Goal: Task Accomplishment & Management: Manage account settings

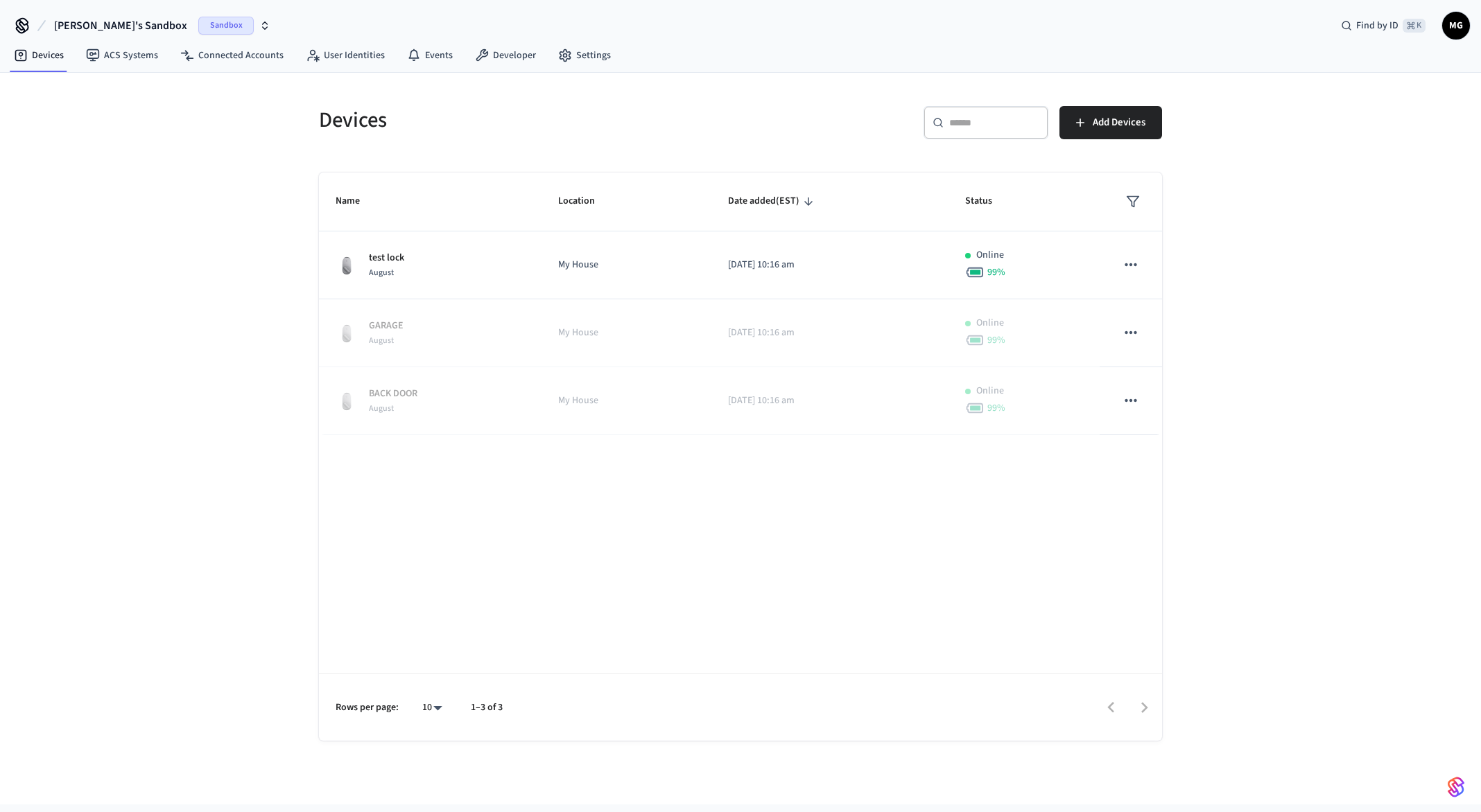
click at [144, 16] on button "[PERSON_NAME]'s Sandbox Sandbox" at bounding box center [162, 26] width 225 height 29
click at [62, 114] on span "Production" at bounding box center [41, 115] width 47 height 14
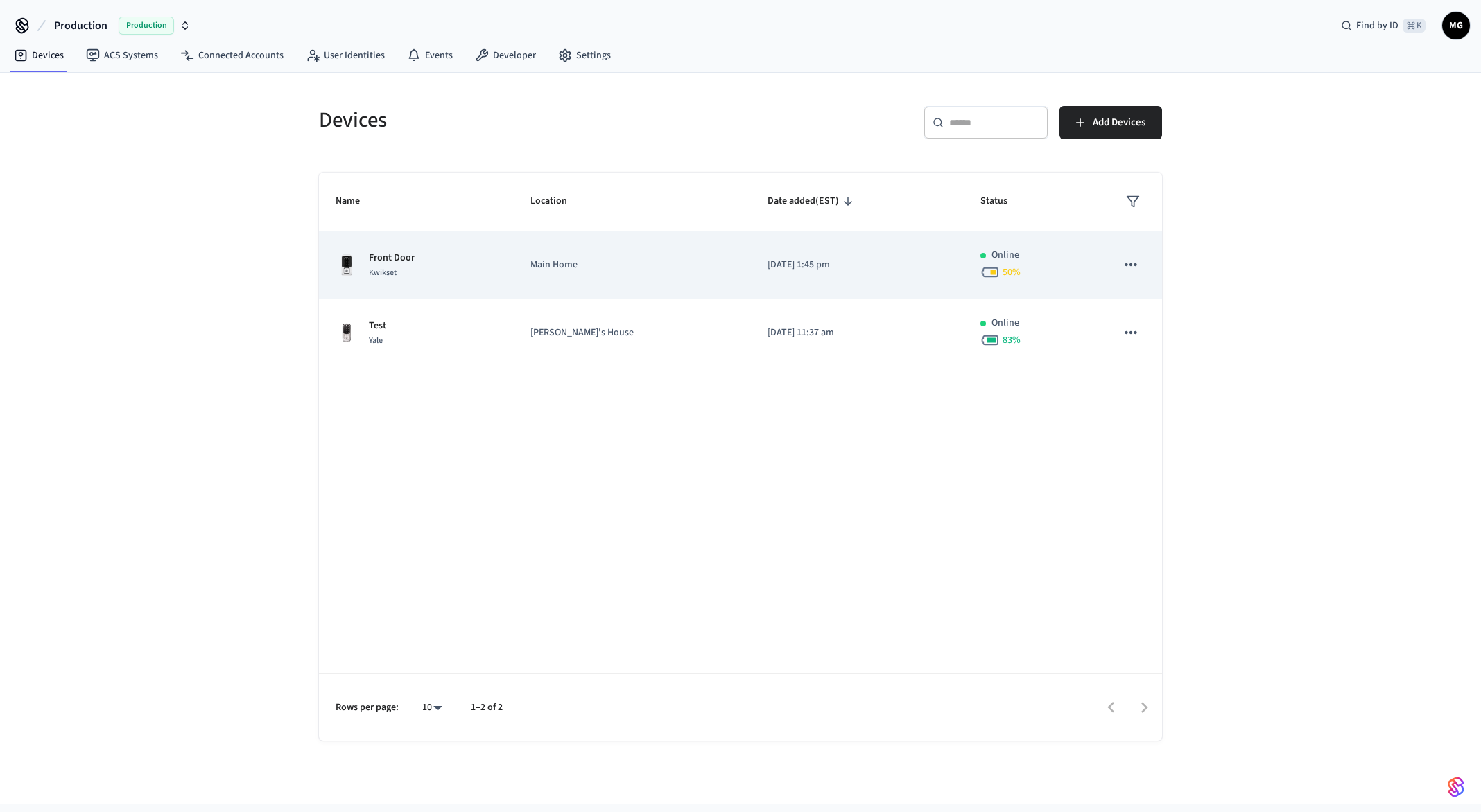
click at [484, 259] on div "Front Door Kwikset" at bounding box center [415, 265] width 161 height 29
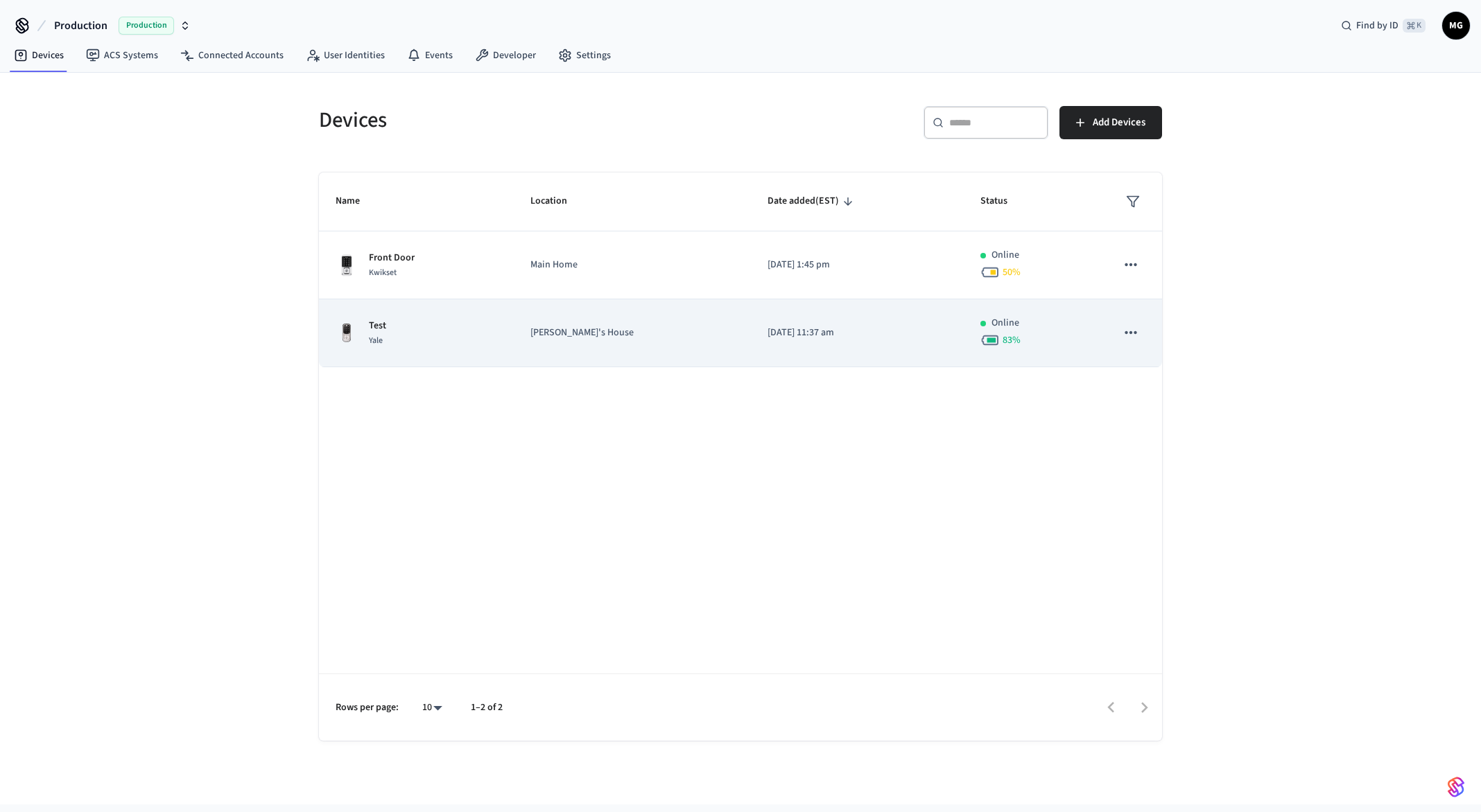
click at [437, 366] on td "Test Yale" at bounding box center [416, 333] width 195 height 68
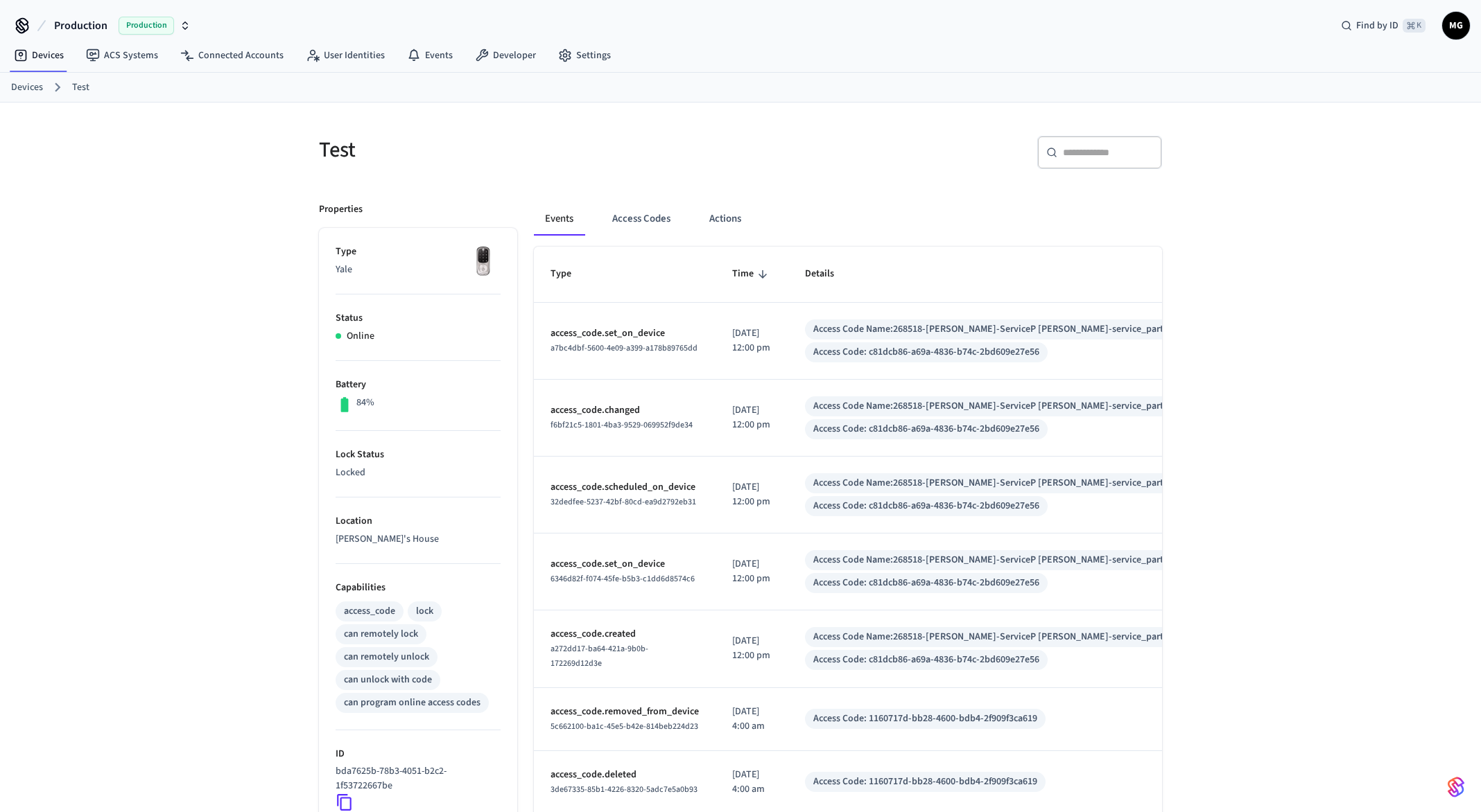
click at [1474, 27] on div "Production Production Find by ID ⌘ K MG" at bounding box center [740, 20] width 1481 height 41
click at [1452, 28] on span "MG" at bounding box center [1456, 25] width 25 height 25
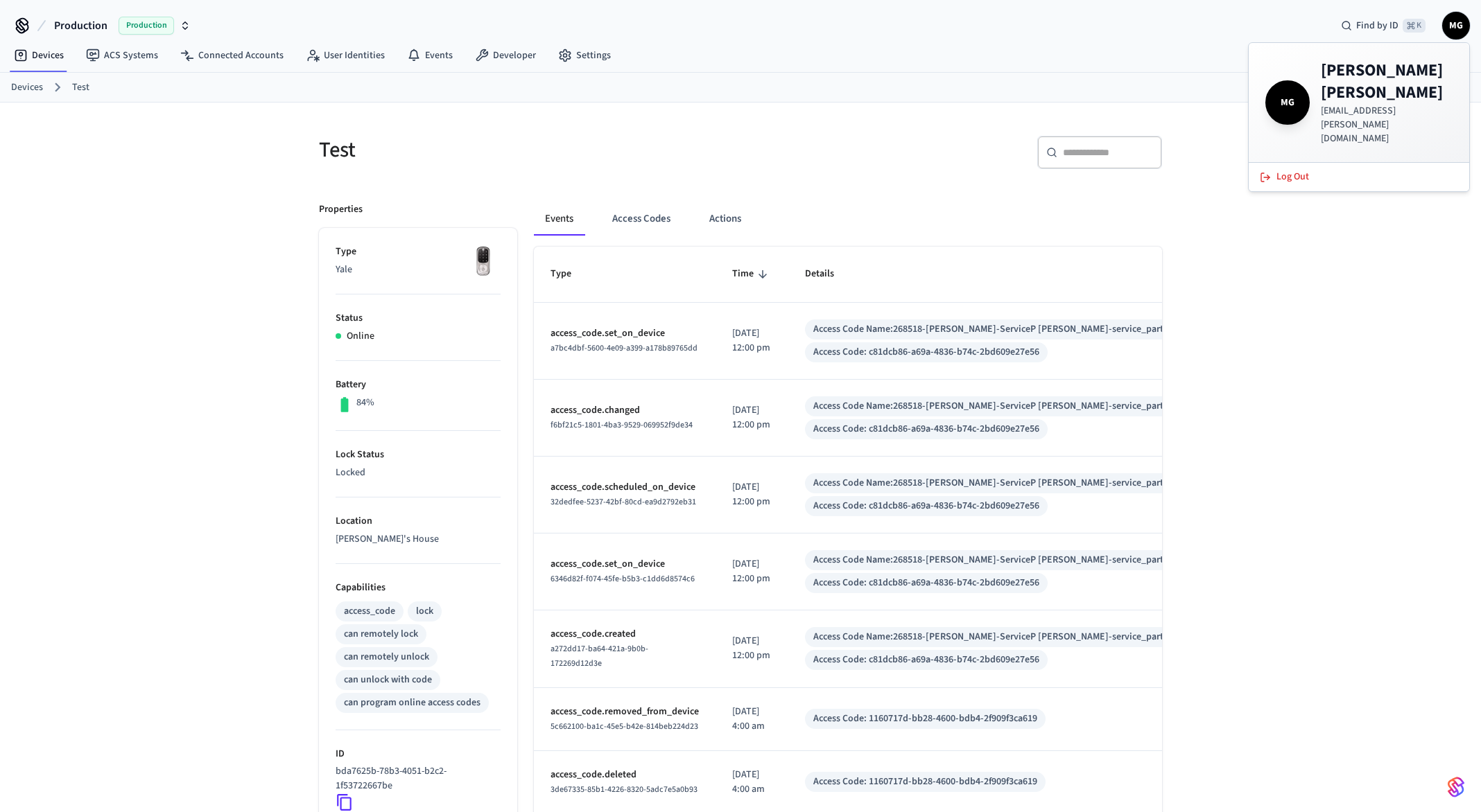
click at [1350, 239] on div "Test ​ ​ Properties Type Yale Status Online Battery 84% Lock Status Locked Loca…" at bounding box center [740, 586] width 1481 height 968
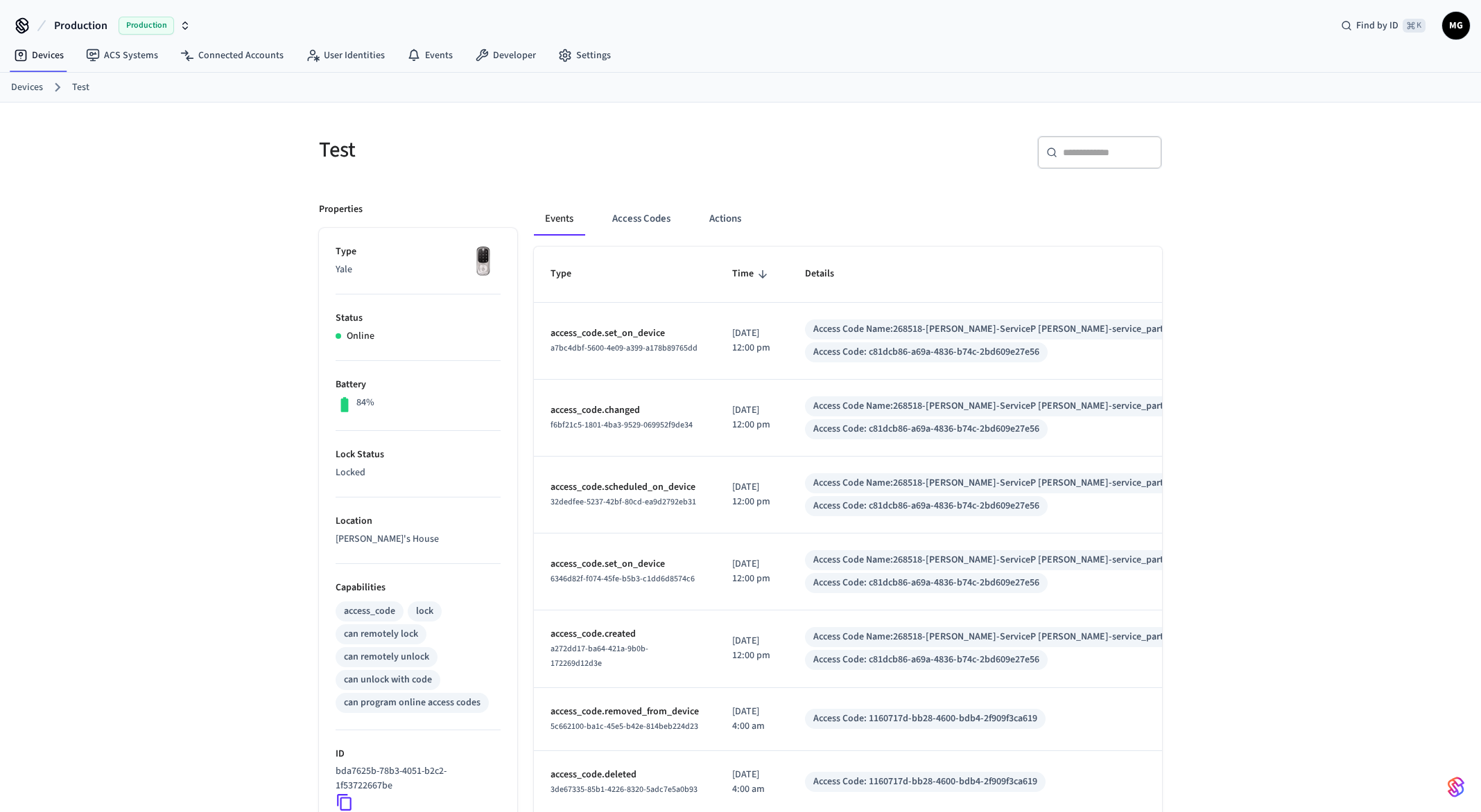
click at [21, 88] on link "Devices" at bounding box center [27, 88] width 32 height 15
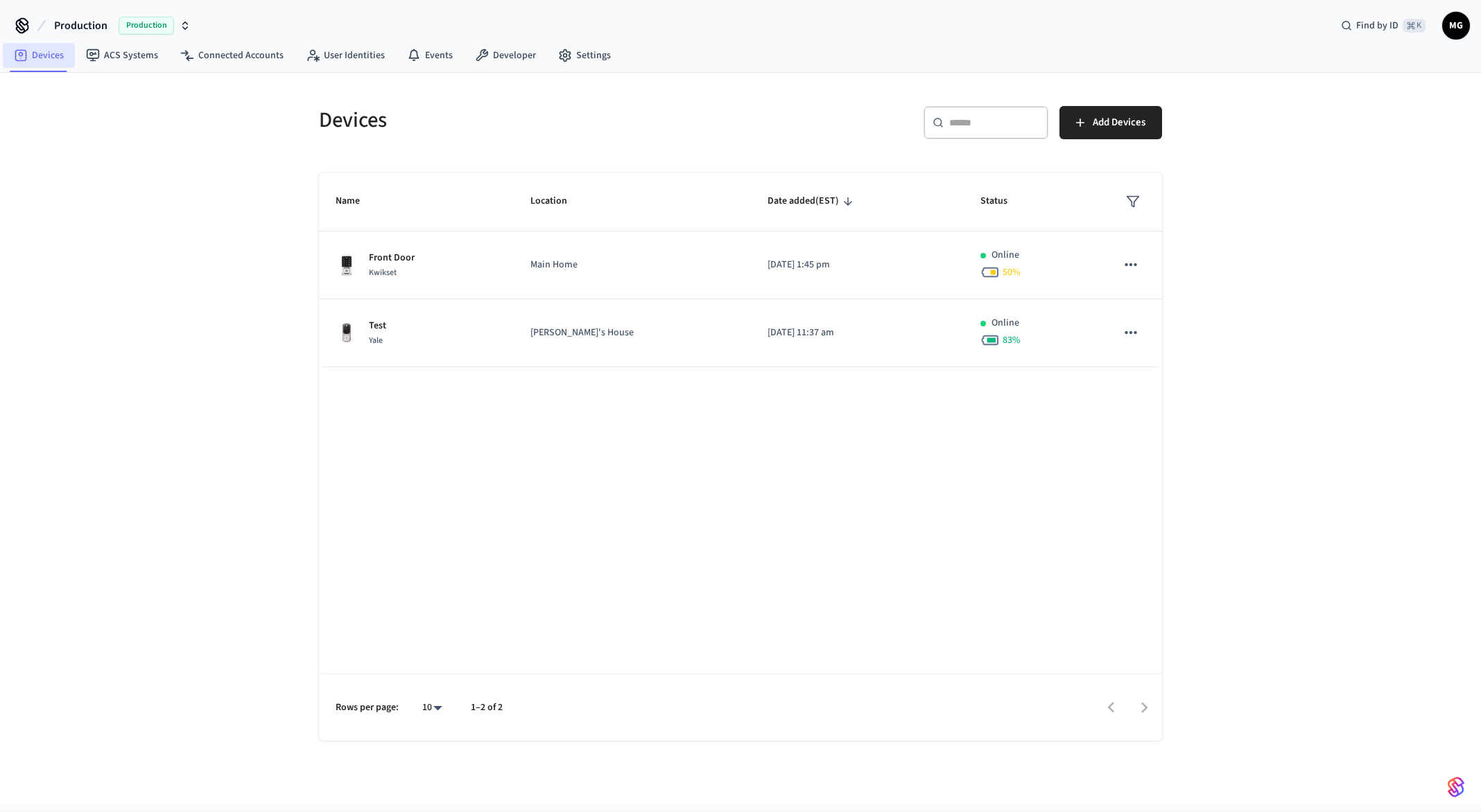
click at [50, 47] on link "Devices" at bounding box center [38, 55] width 72 height 25
click at [153, 60] on link "ACS Systems" at bounding box center [122, 55] width 94 height 25
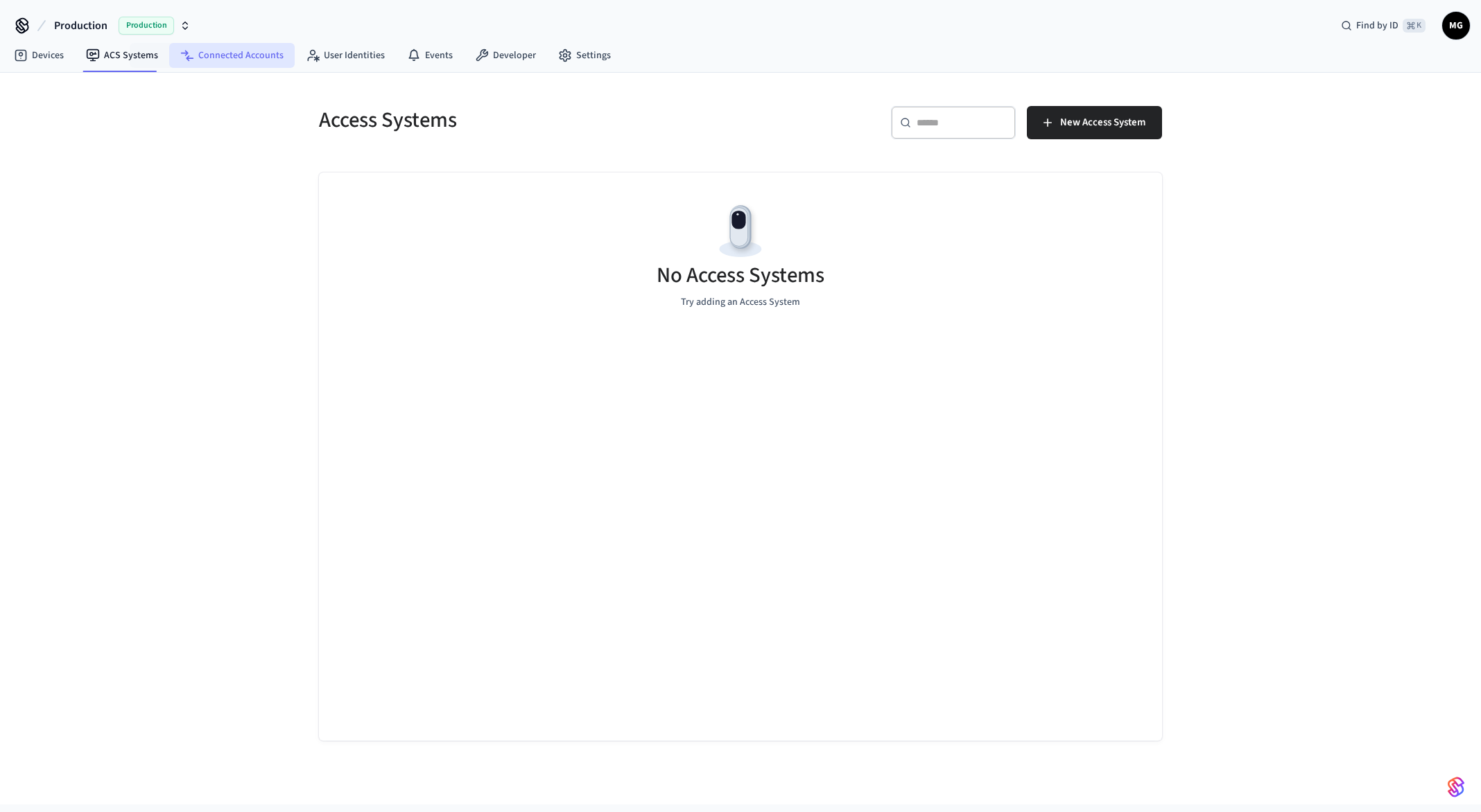
click at [222, 52] on link "Connected Accounts" at bounding box center [231, 55] width 126 height 25
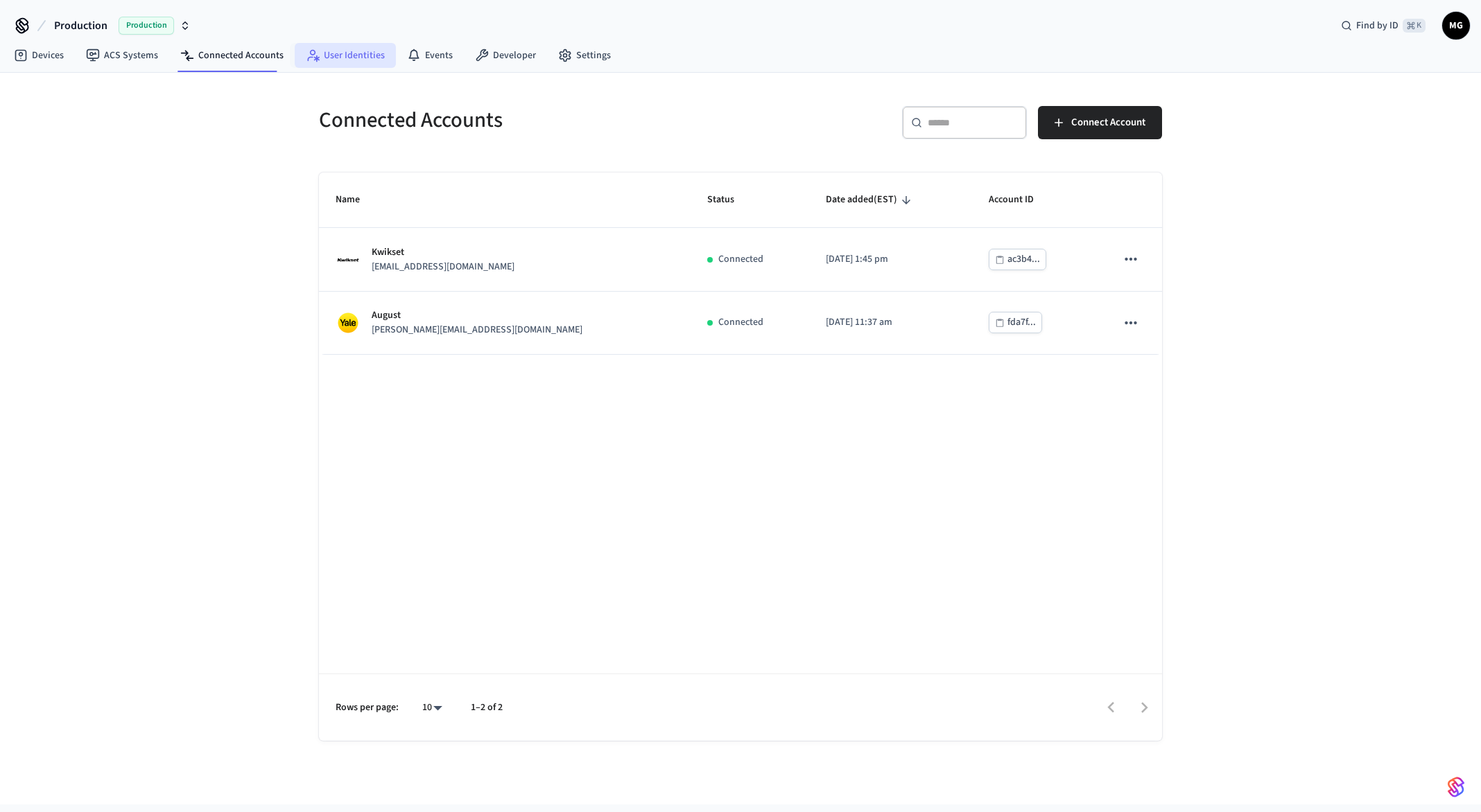
click at [325, 57] on link "User Identities" at bounding box center [345, 55] width 101 height 25
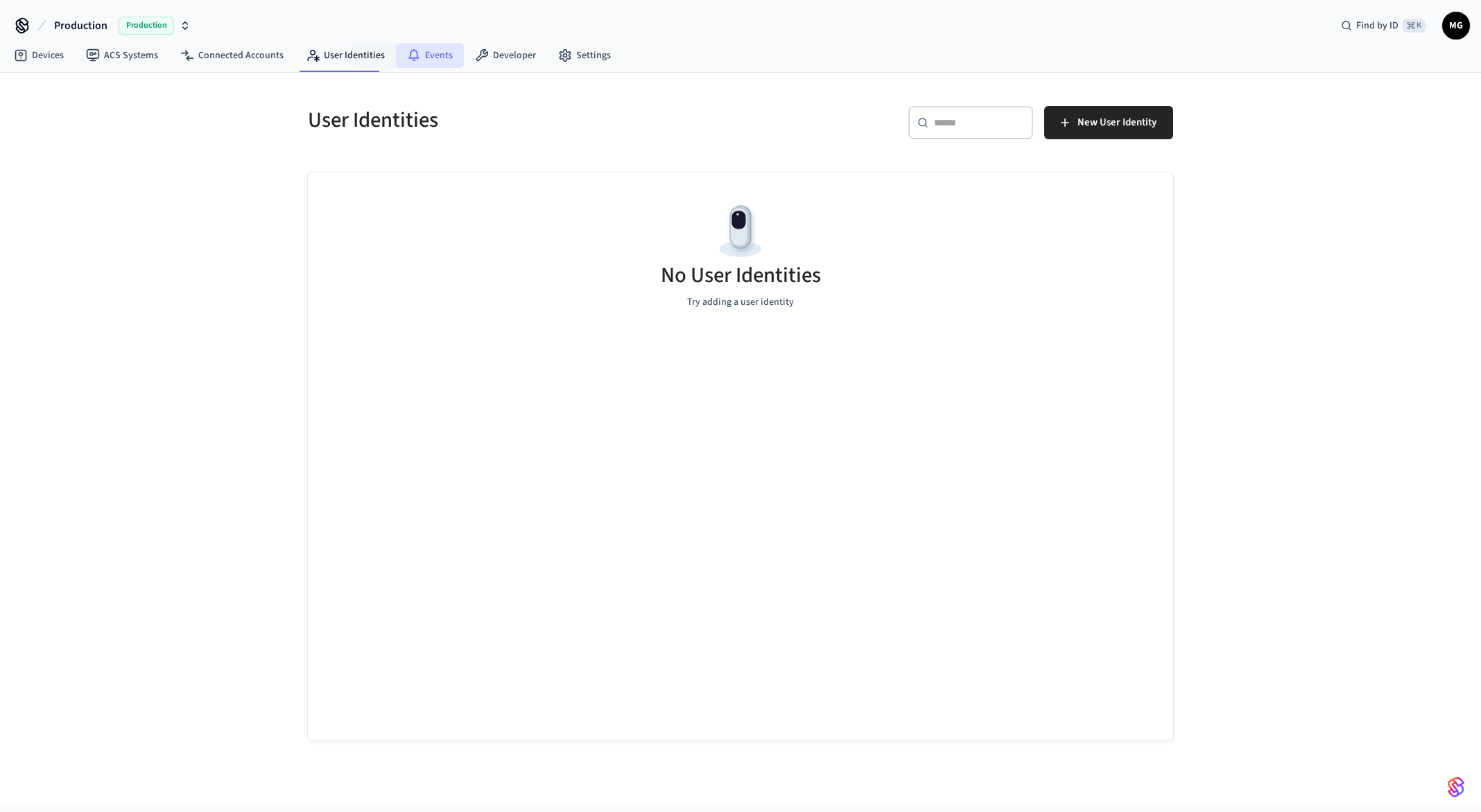
click at [421, 62] on link "Events" at bounding box center [430, 55] width 68 height 25
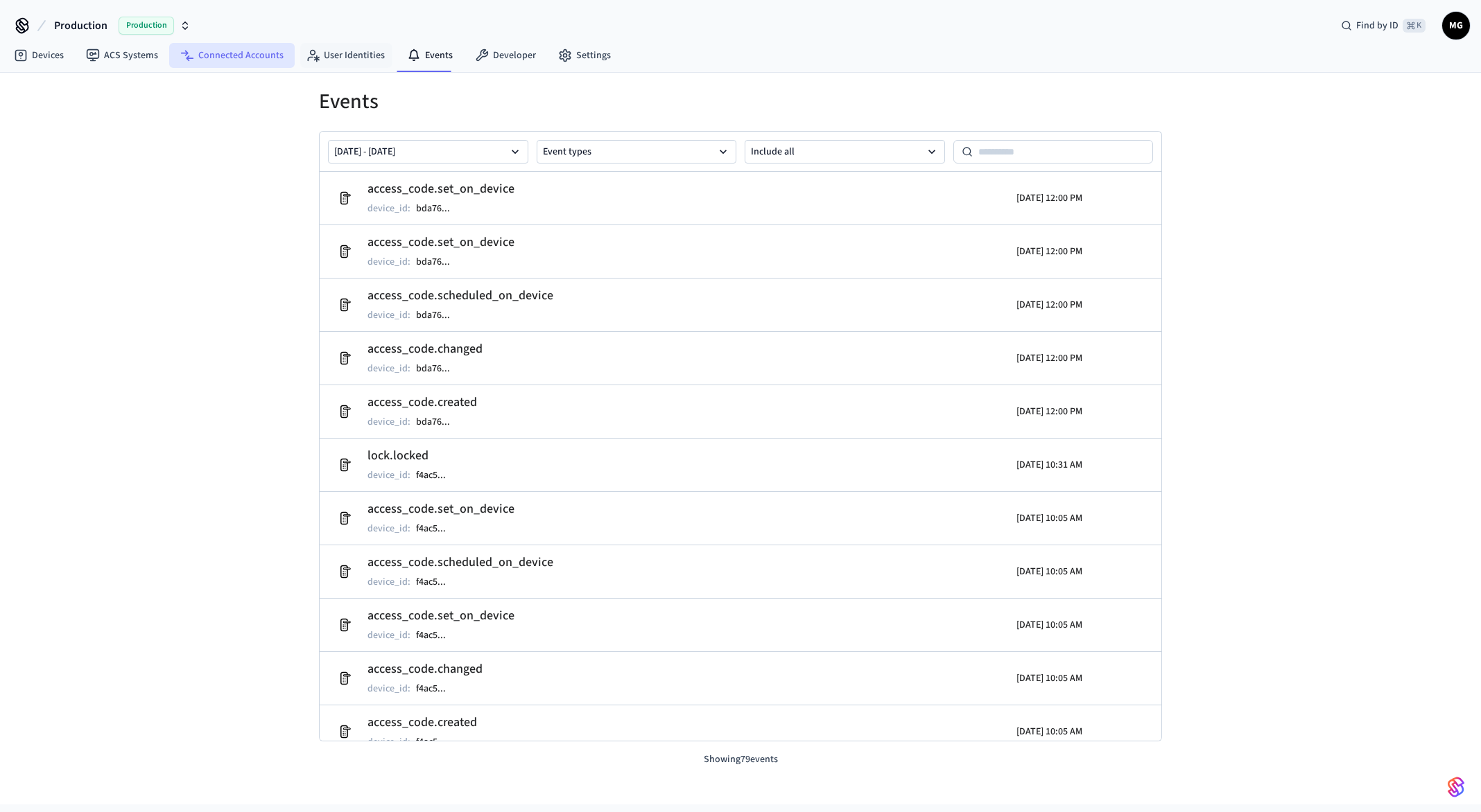
click at [222, 54] on link "Connected Accounts" at bounding box center [231, 55] width 126 height 25
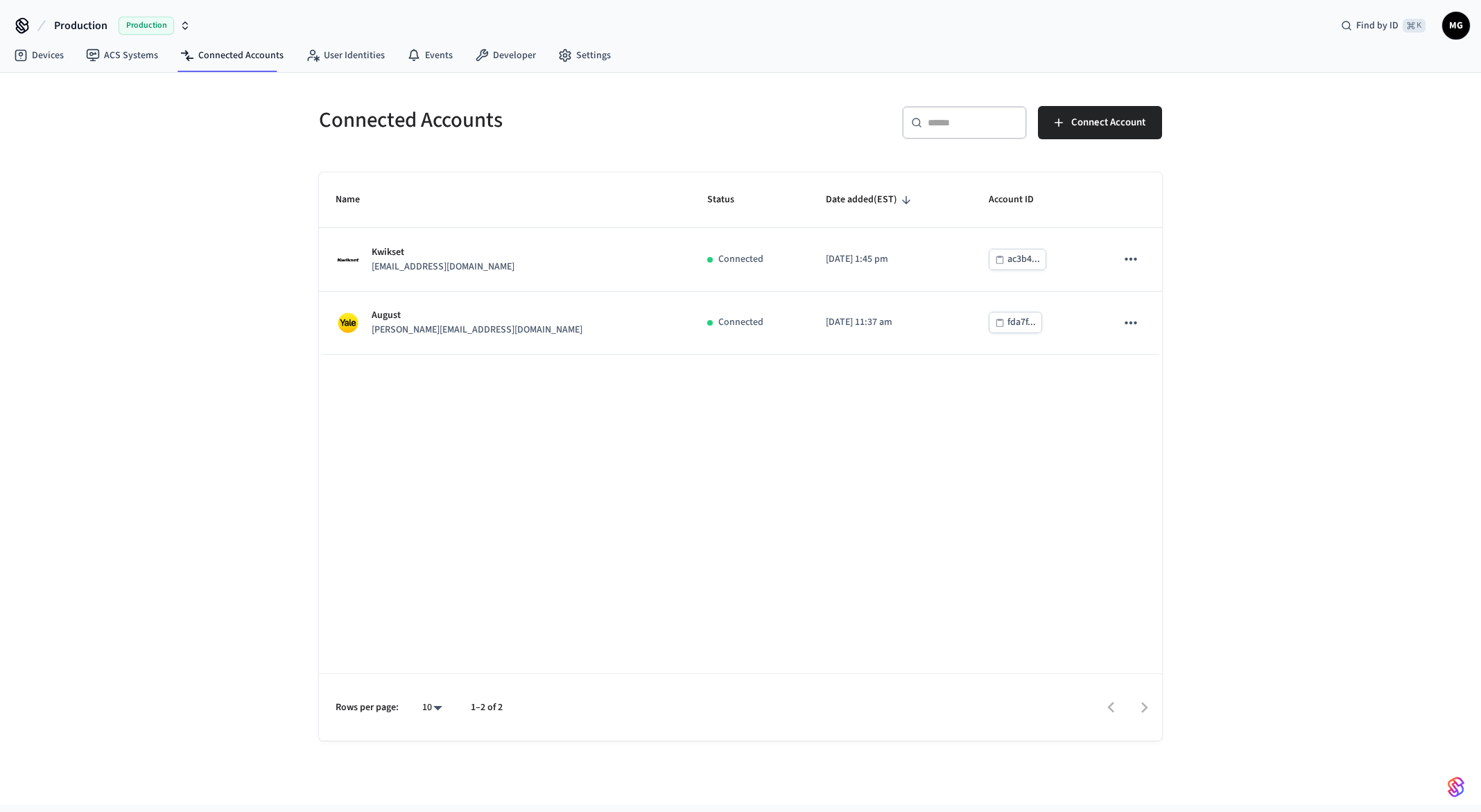
click at [635, 62] on div "Devices ACS Systems Connected Accounts User Identities Events Developer Settings" at bounding box center [740, 57] width 1481 height 32
click at [518, 55] on link "Developer" at bounding box center [506, 55] width 84 height 25
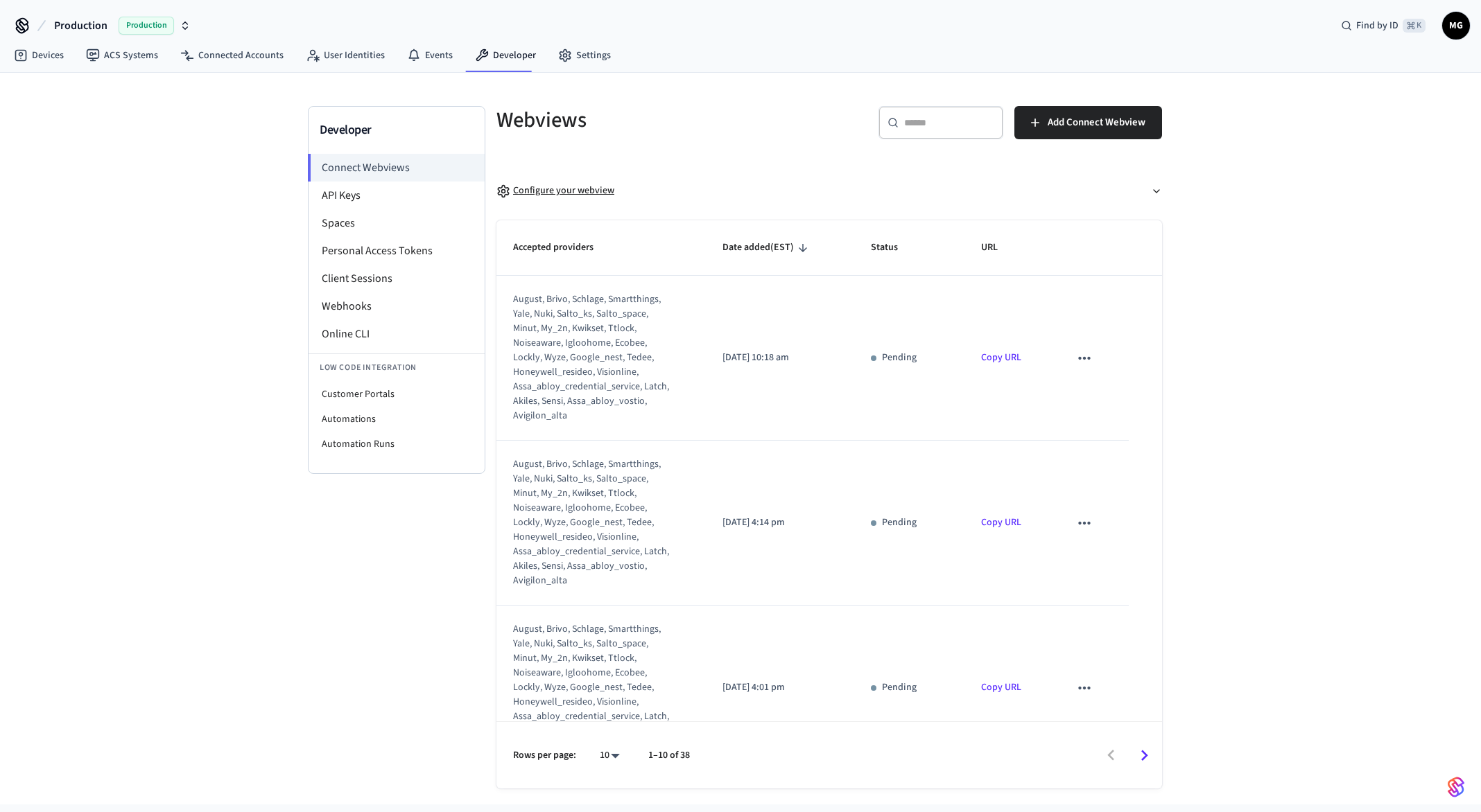
click at [585, 192] on div "Configure your webview" at bounding box center [555, 191] width 118 height 15
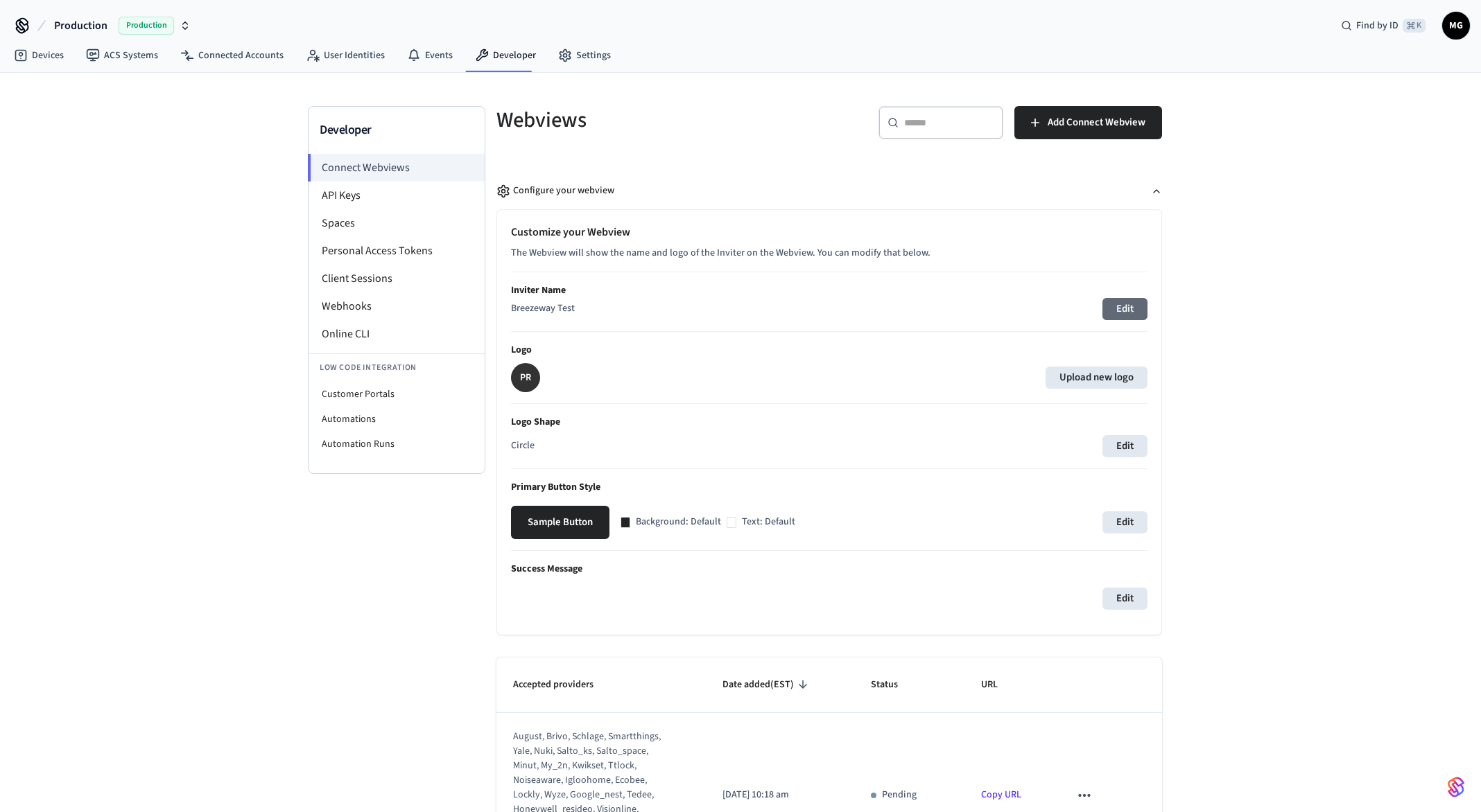
click at [1113, 315] on button "Edit" at bounding box center [1125, 308] width 45 height 22
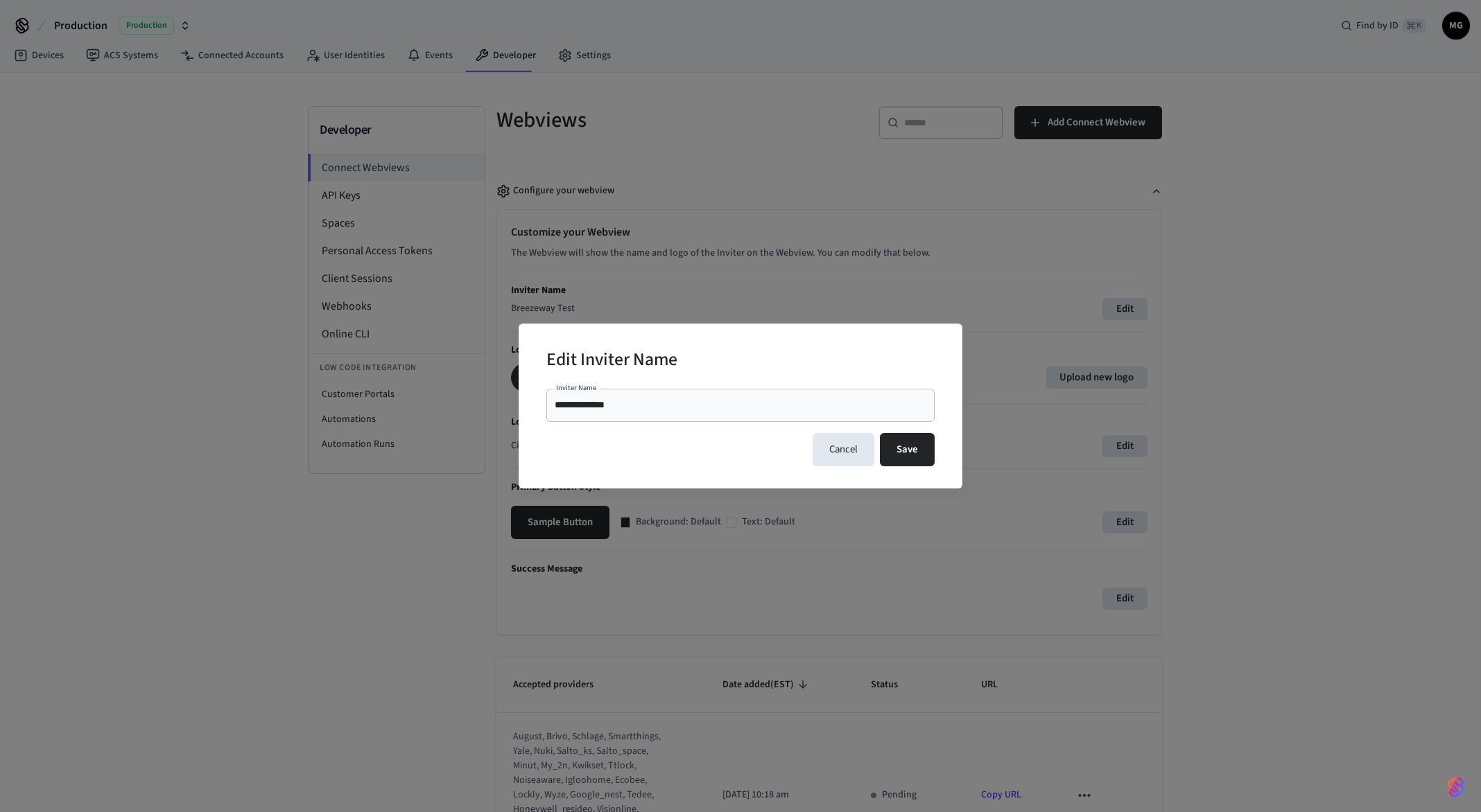
click at [612, 406] on input "**********" at bounding box center [740, 405] width 372 height 14
type input "*********"
click at [936, 453] on div "Edit Inviter Name Inviter Name ********* Inviter Name Cancel Save" at bounding box center [740, 406] width 444 height 164
click at [915, 454] on button "Save" at bounding box center [906, 449] width 54 height 33
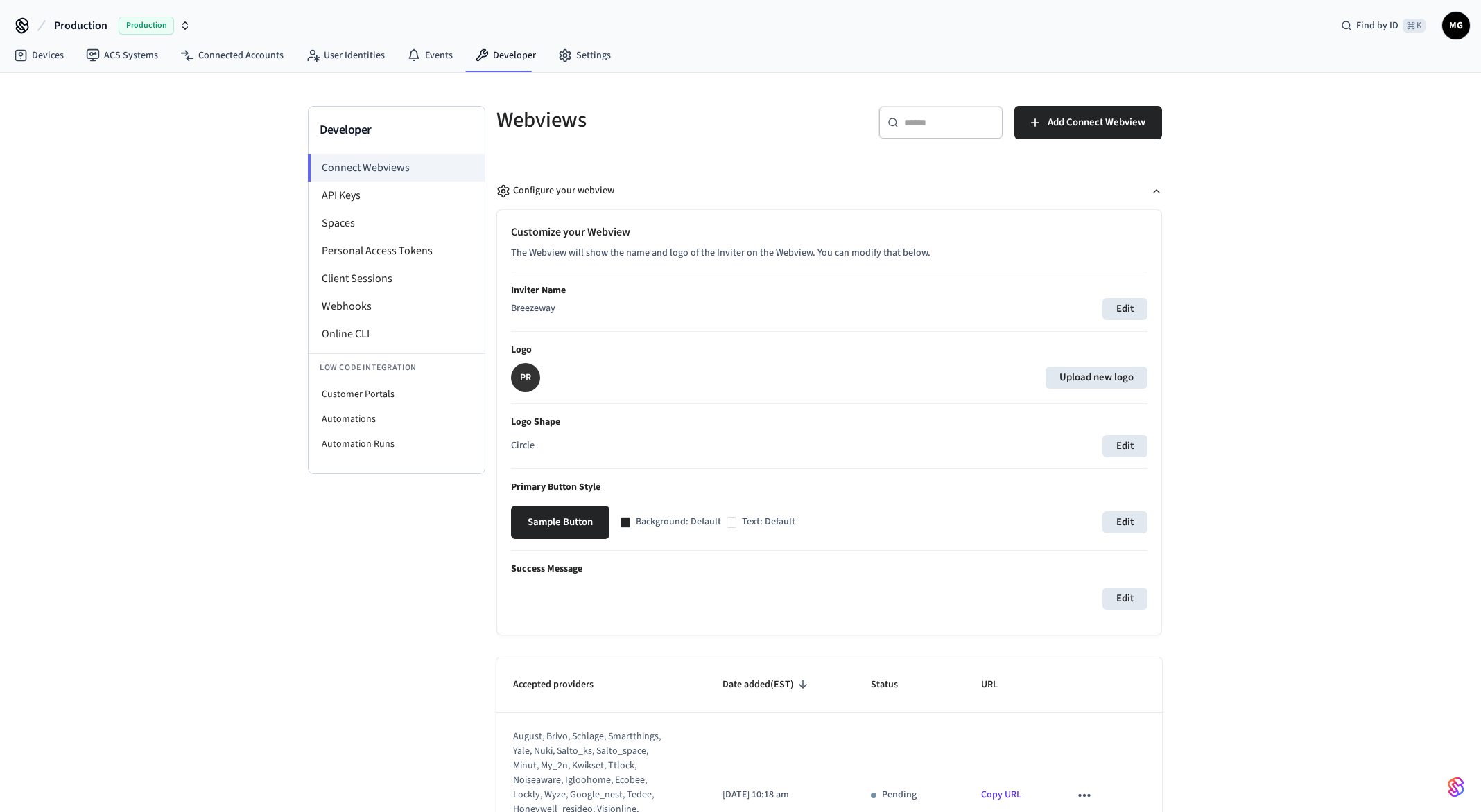
click at [528, 378] on p "PR" at bounding box center [526, 377] width 11 height 14
click at [35, 54] on link "Devices" at bounding box center [38, 55] width 72 height 25
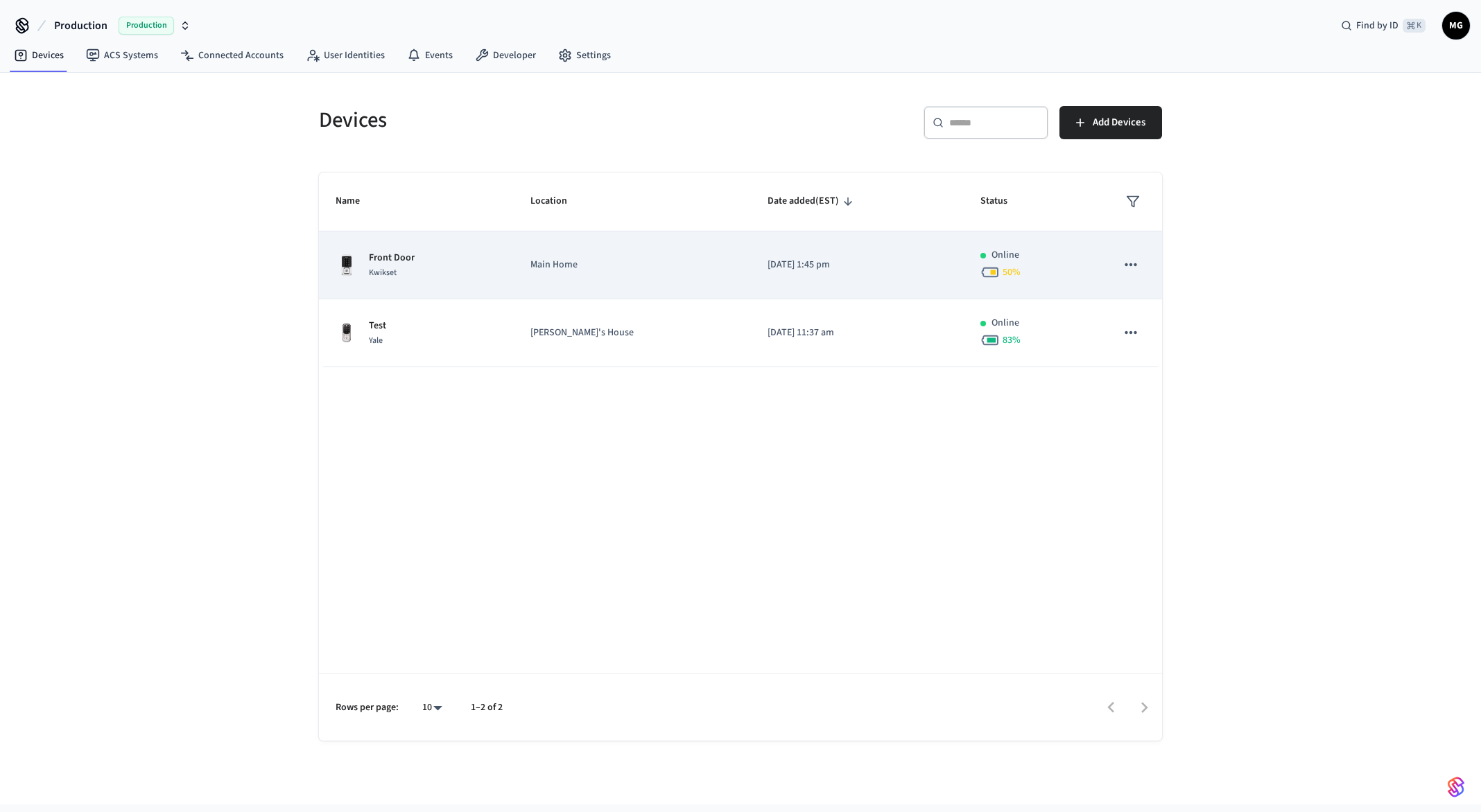
click at [497, 265] on div "Front Door Kwikset" at bounding box center [415, 265] width 161 height 29
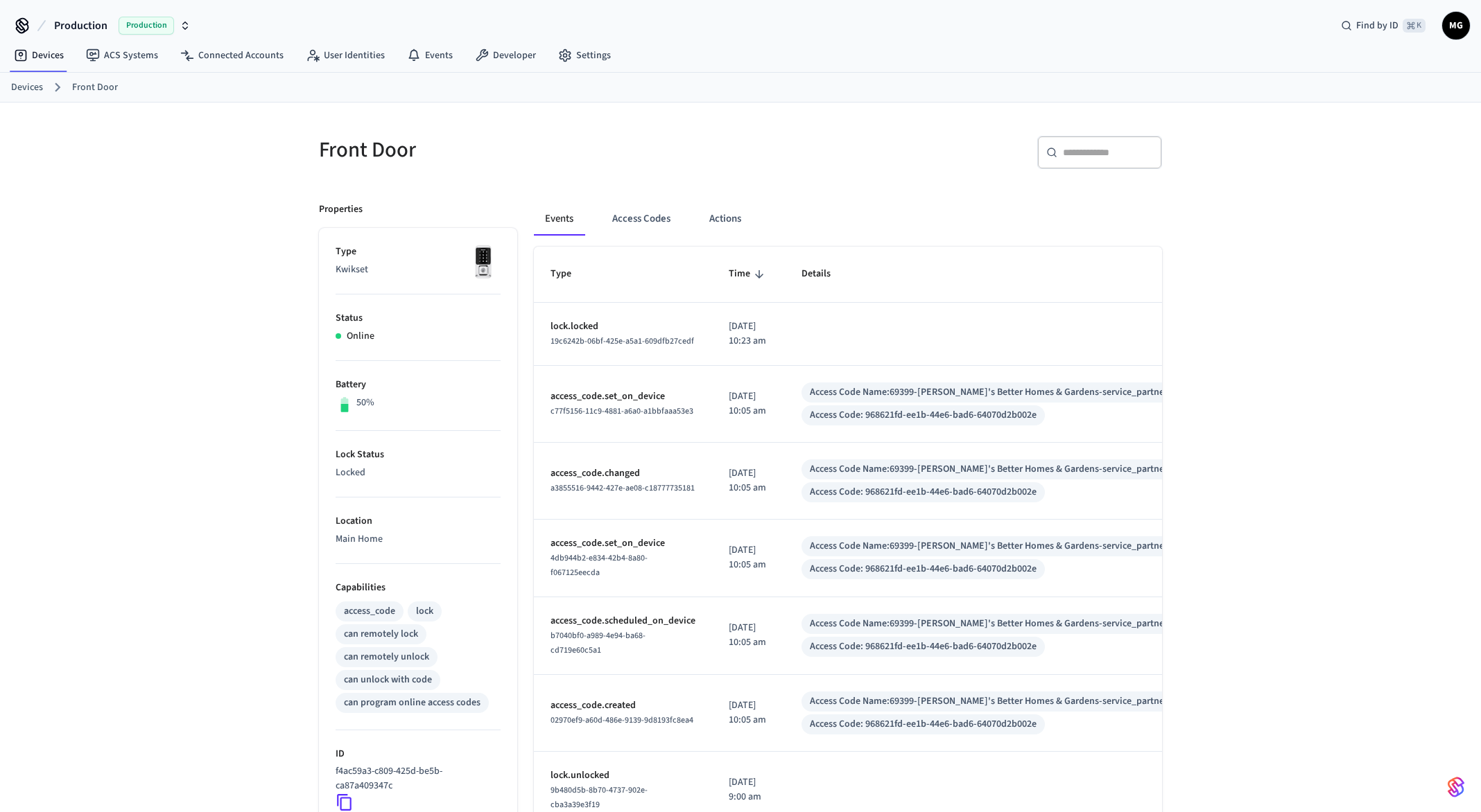
click at [725, 164] on h5 "Front Door" at bounding box center [525, 149] width 413 height 28
click at [716, 234] on button "Actions" at bounding box center [725, 218] width 54 height 33
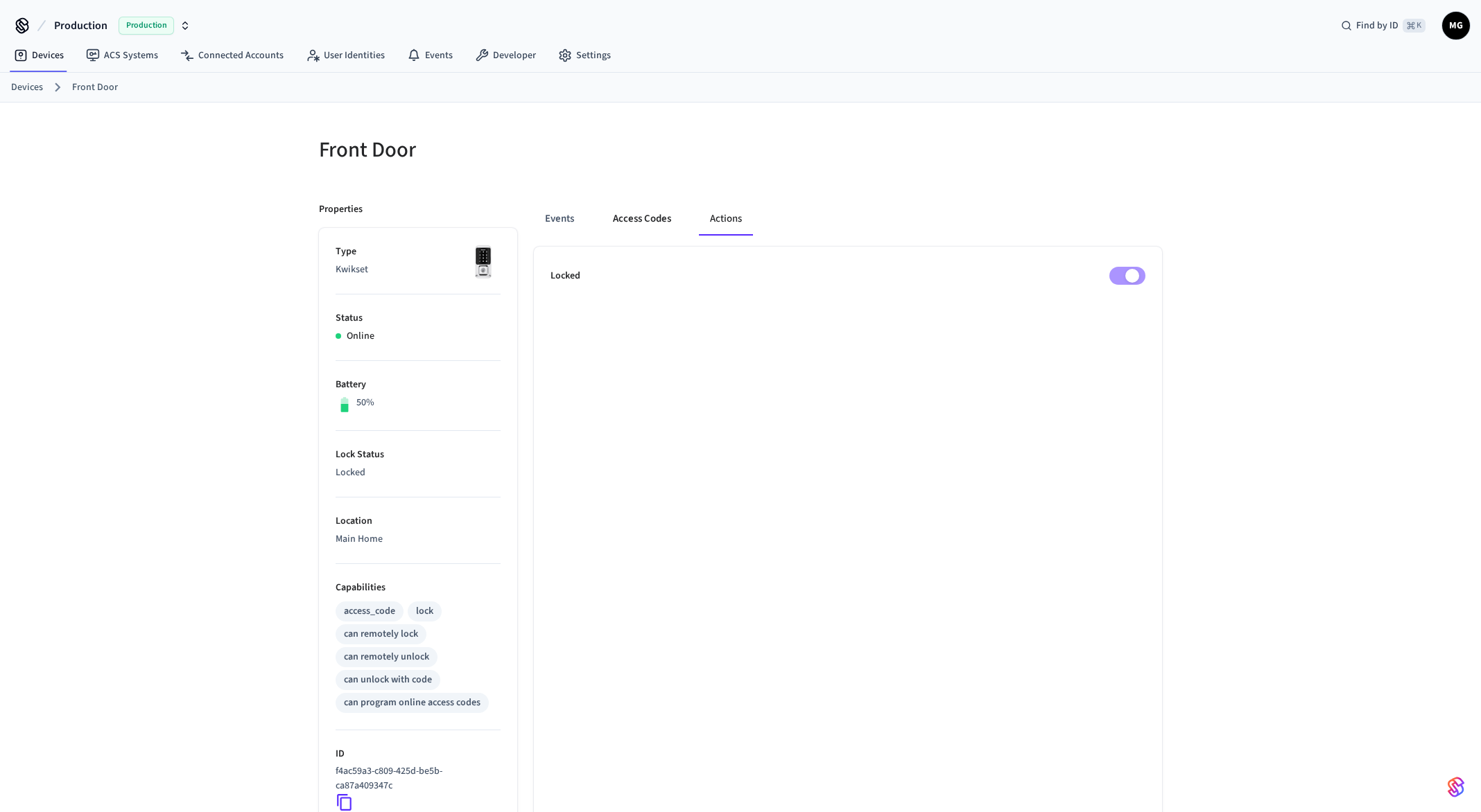
click at [669, 233] on button "Access Codes" at bounding box center [642, 218] width 80 height 33
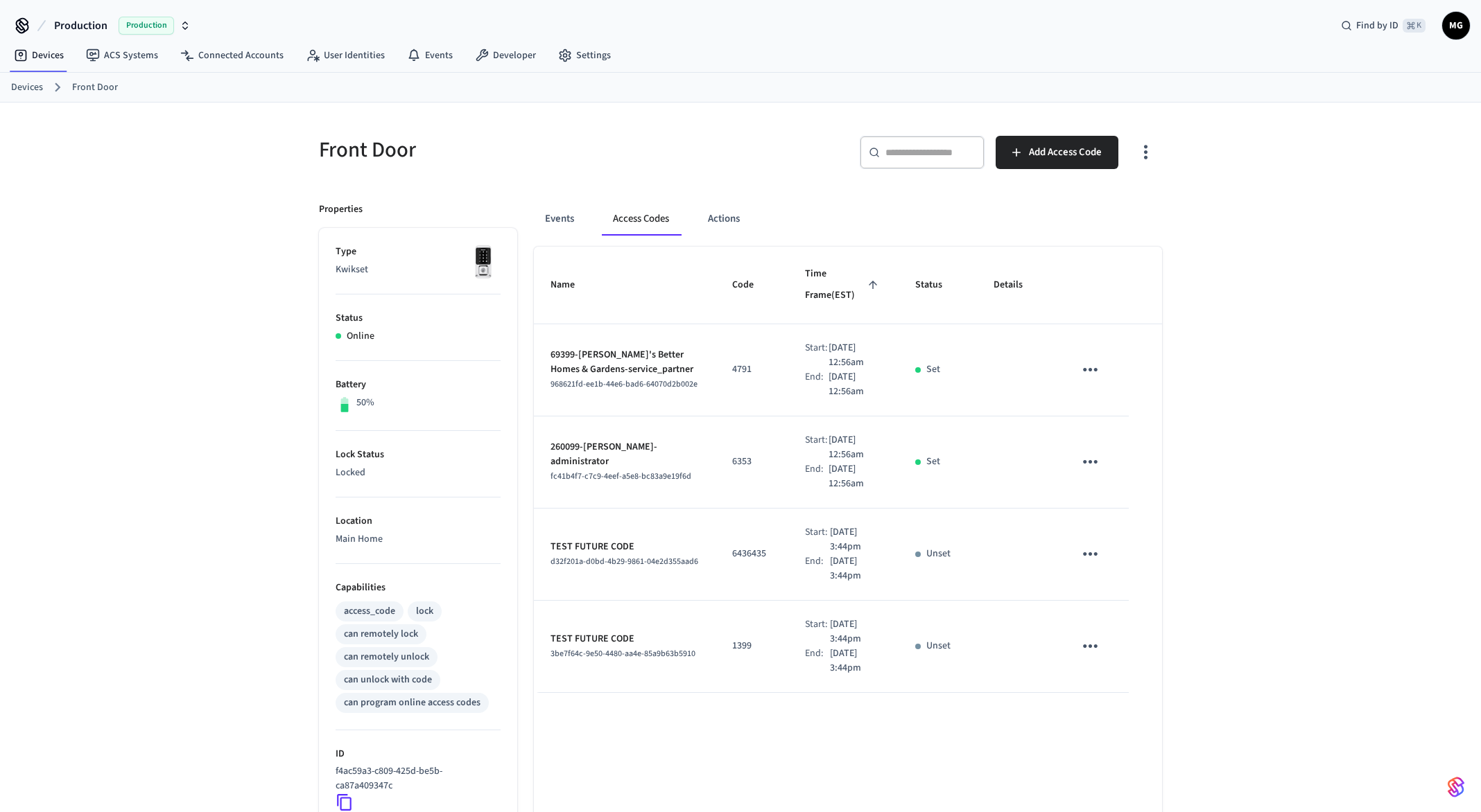
click at [527, 214] on div "Events Access Codes Actions Name Code Time Frame (EST) Status Details 69399-[PE…" at bounding box center [839, 599] width 644 height 827
click at [554, 213] on button "Events" at bounding box center [559, 218] width 51 height 33
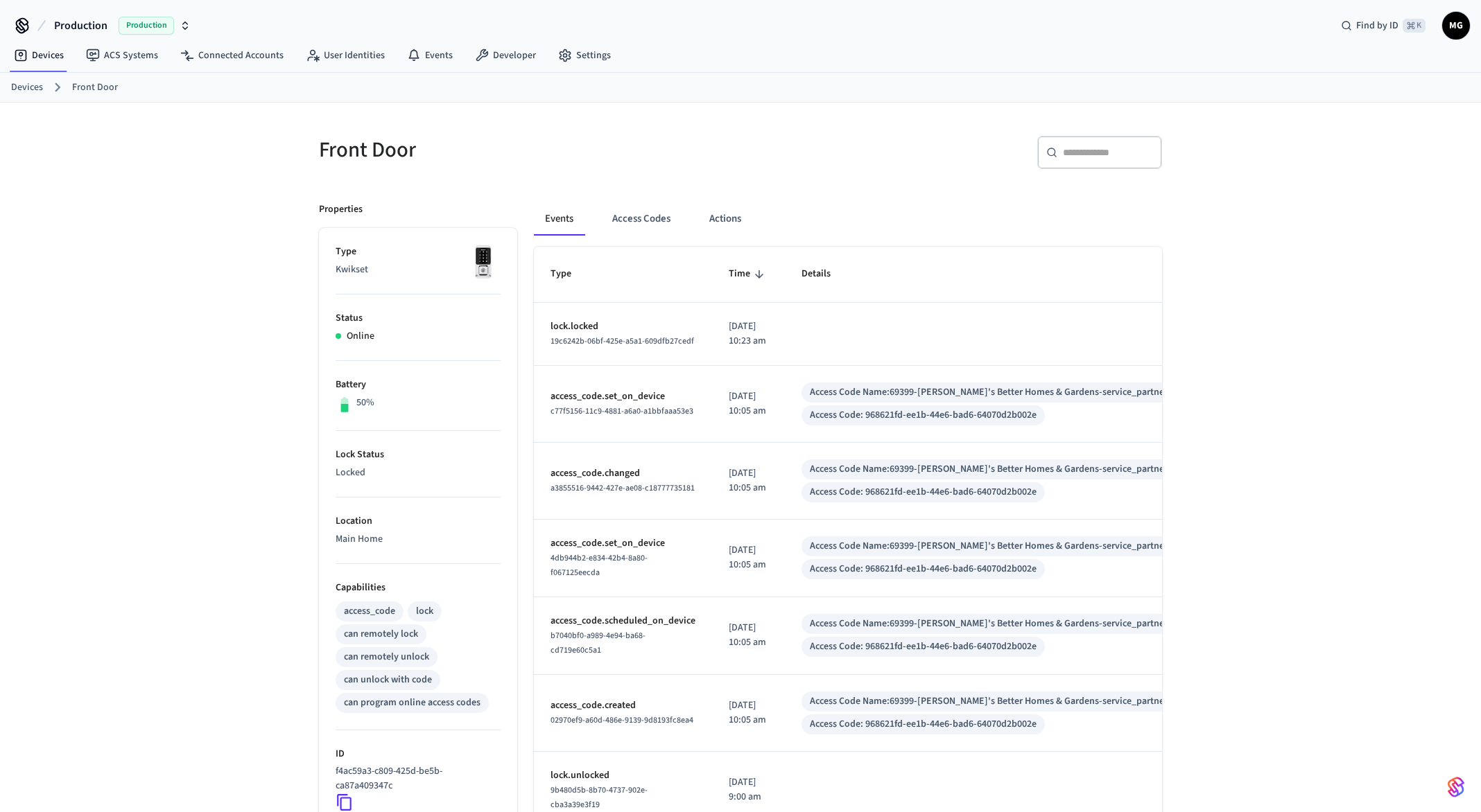
click at [15, 91] on link "Devices" at bounding box center [27, 88] width 32 height 15
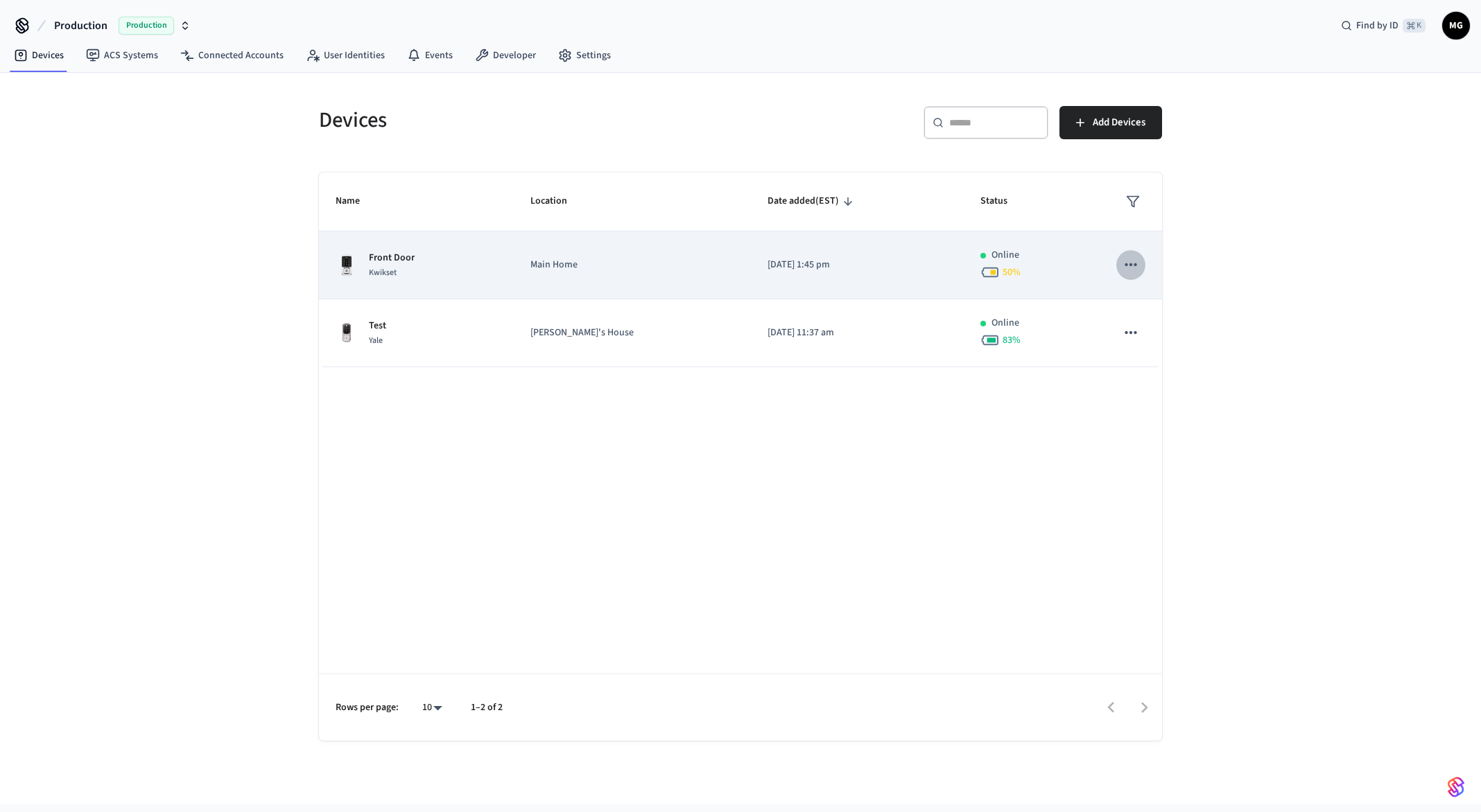
click at [1125, 266] on icon "sticky table" at bounding box center [1130, 264] width 12 height 2
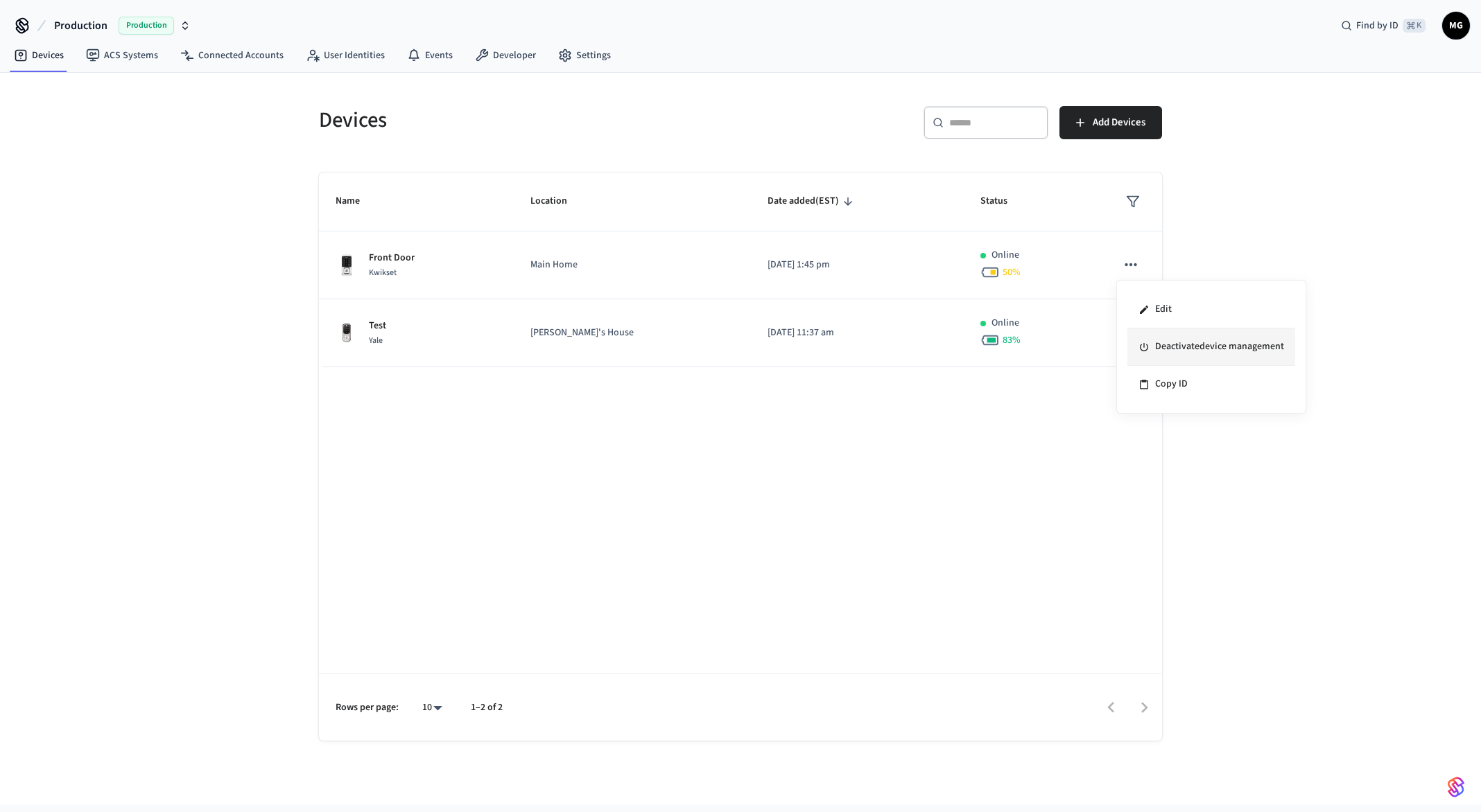
click at [1200, 353] on li "Deactivate device management" at bounding box center [1211, 347] width 168 height 37
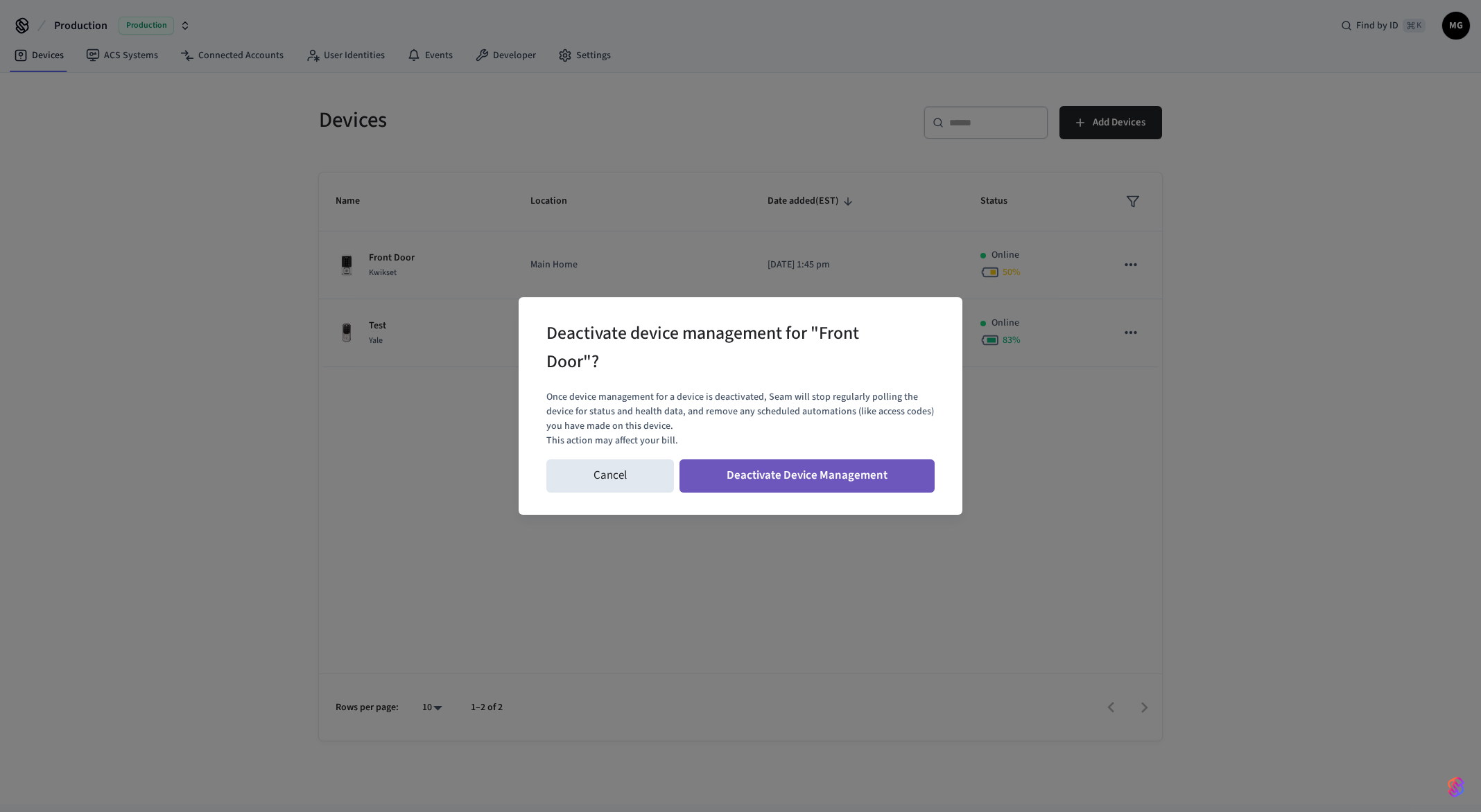
click at [768, 474] on button "Deactivate Device Management" at bounding box center [807, 475] width 255 height 33
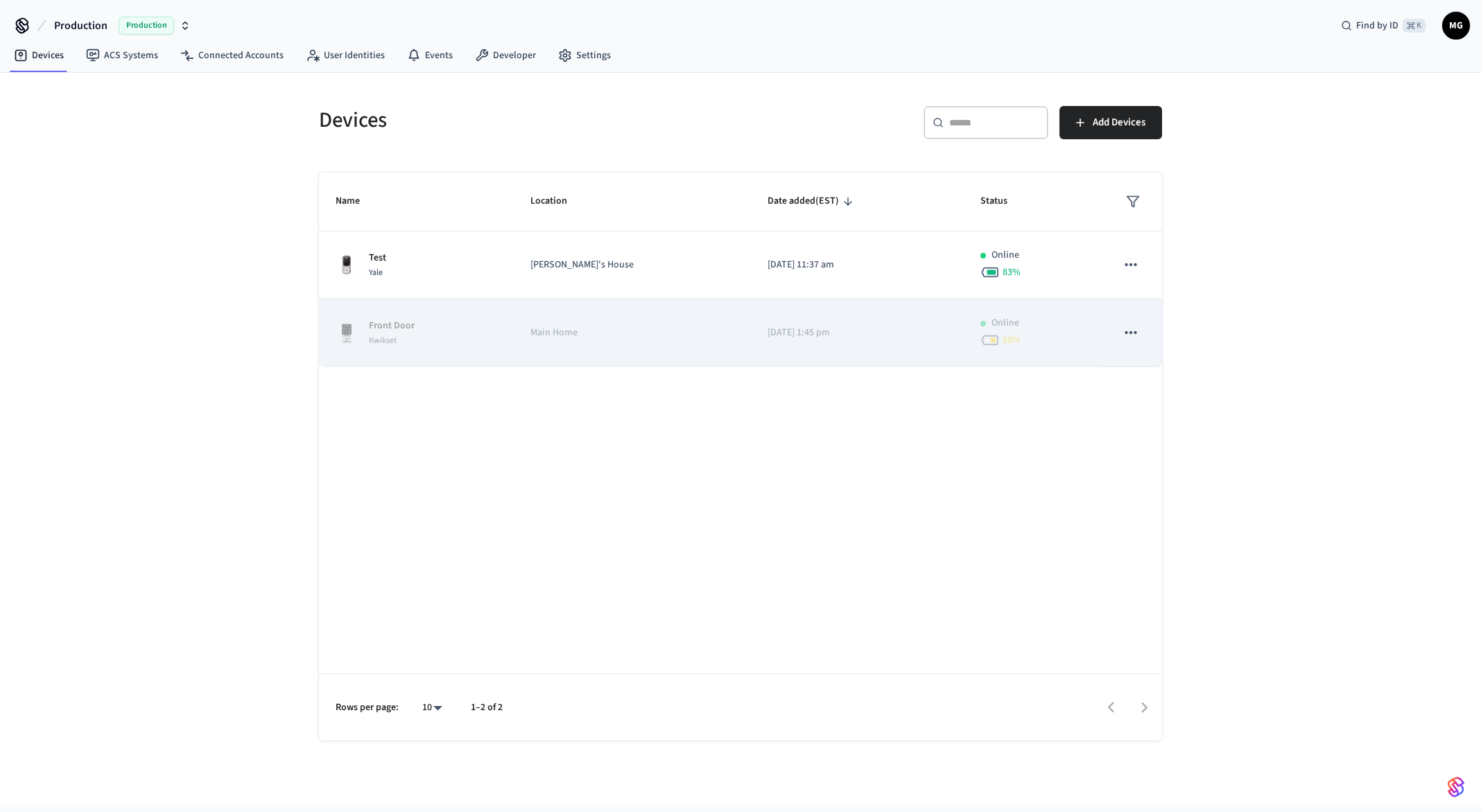
click at [631, 337] on p "Main Home" at bounding box center [632, 333] width 204 height 15
click at [390, 335] on span "Kwikset" at bounding box center [382, 341] width 28 height 12
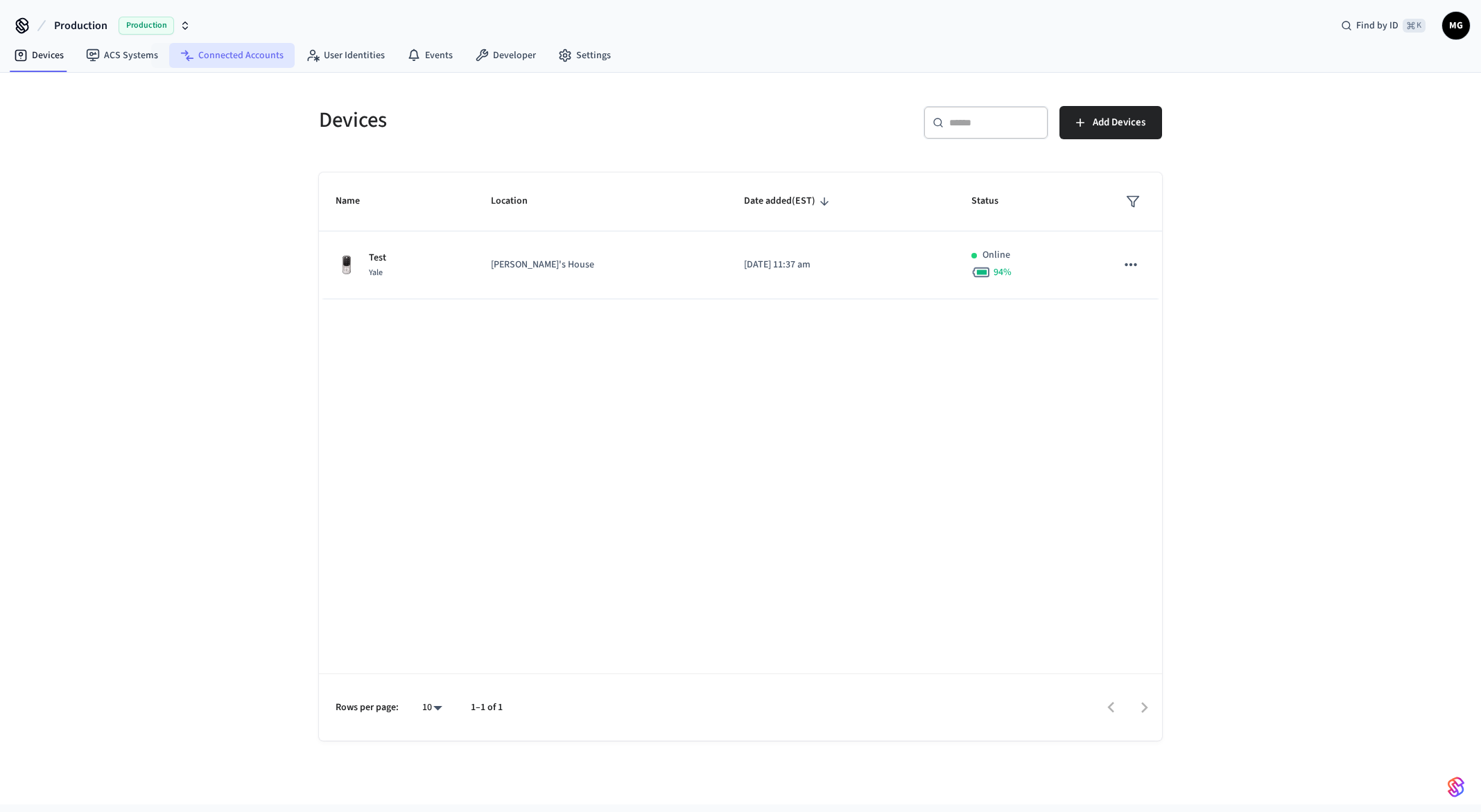
click at [265, 54] on link "Connected Accounts" at bounding box center [231, 55] width 126 height 25
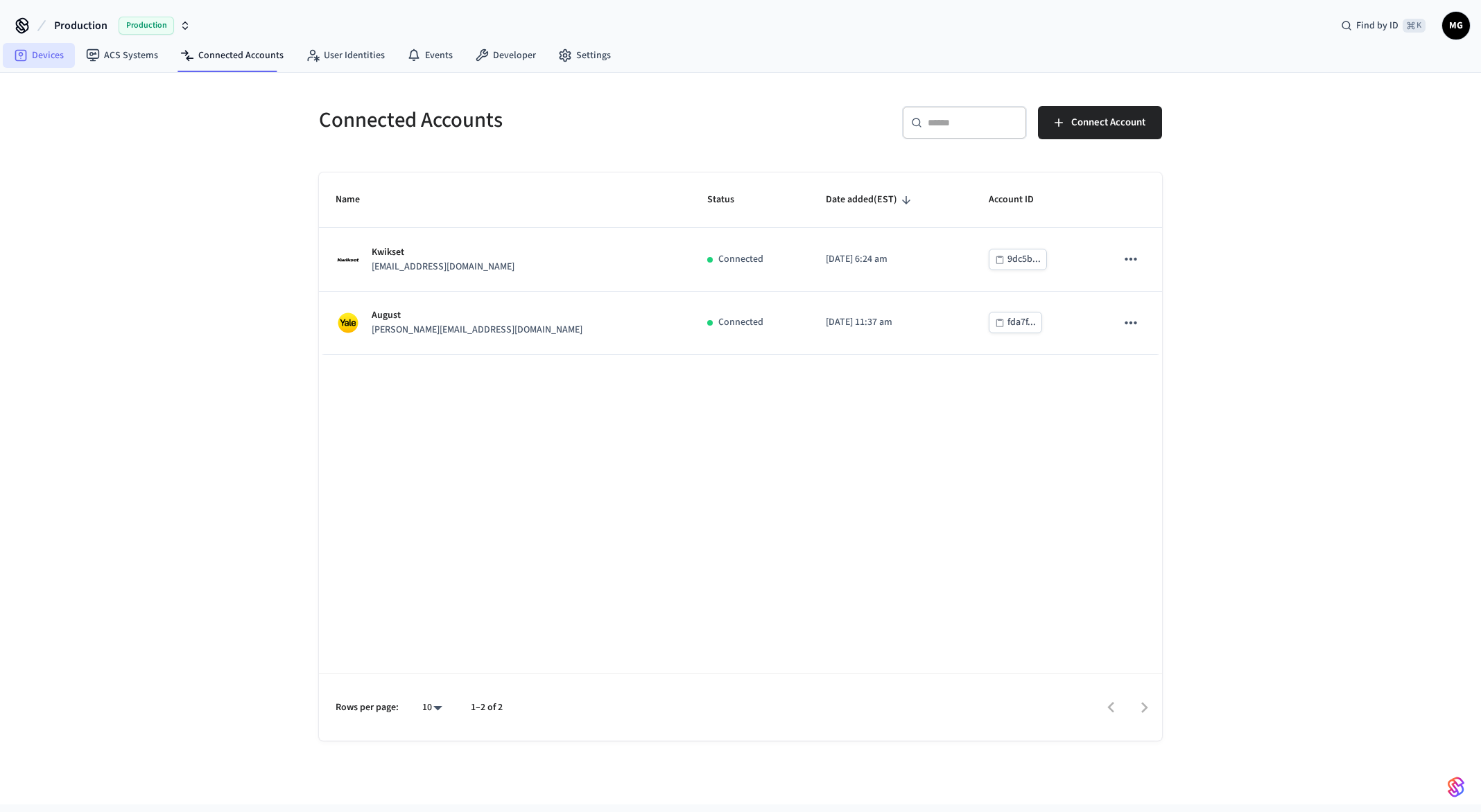
click at [51, 57] on link "Devices" at bounding box center [38, 55] width 72 height 25
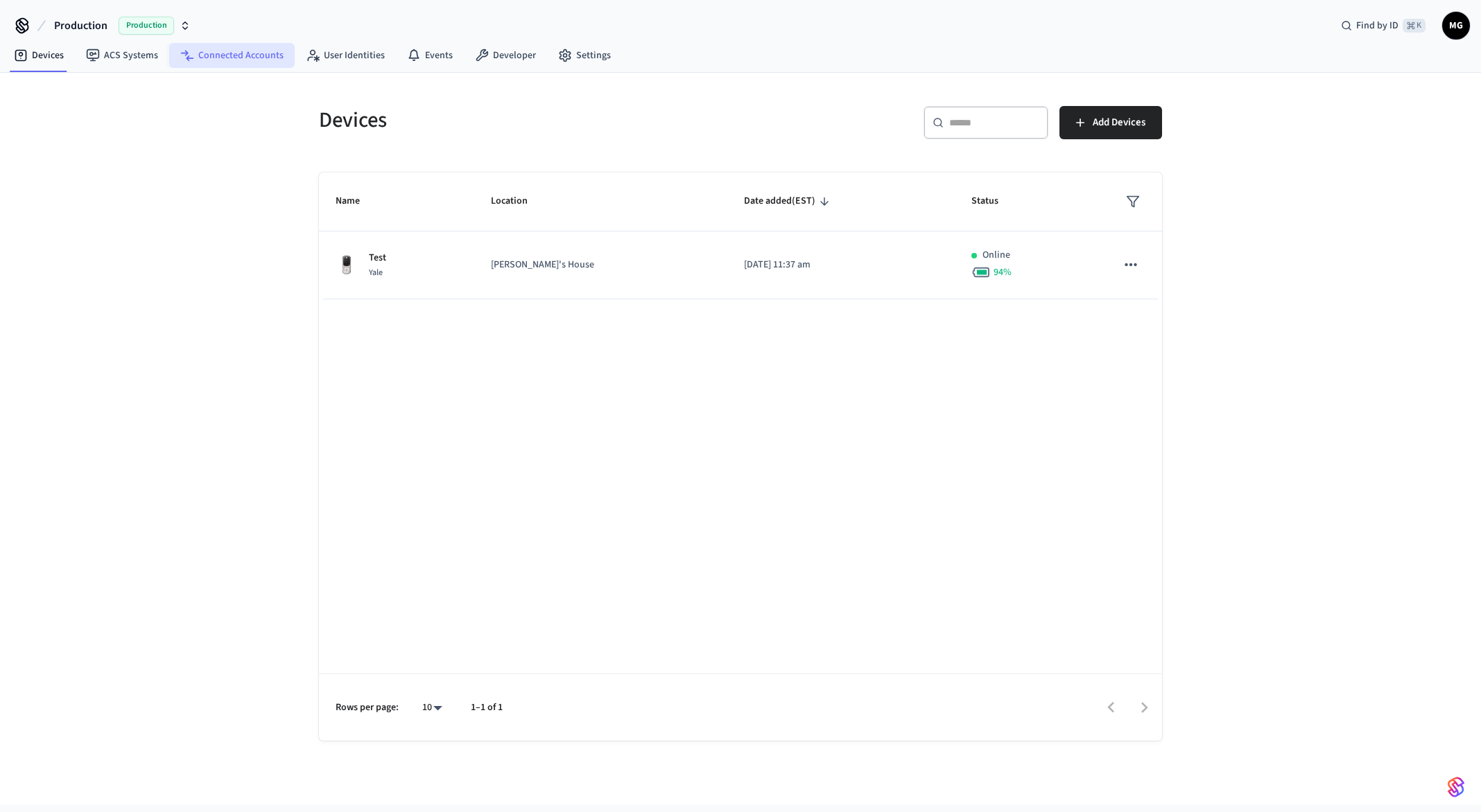
click at [249, 64] on link "Connected Accounts" at bounding box center [231, 55] width 126 height 25
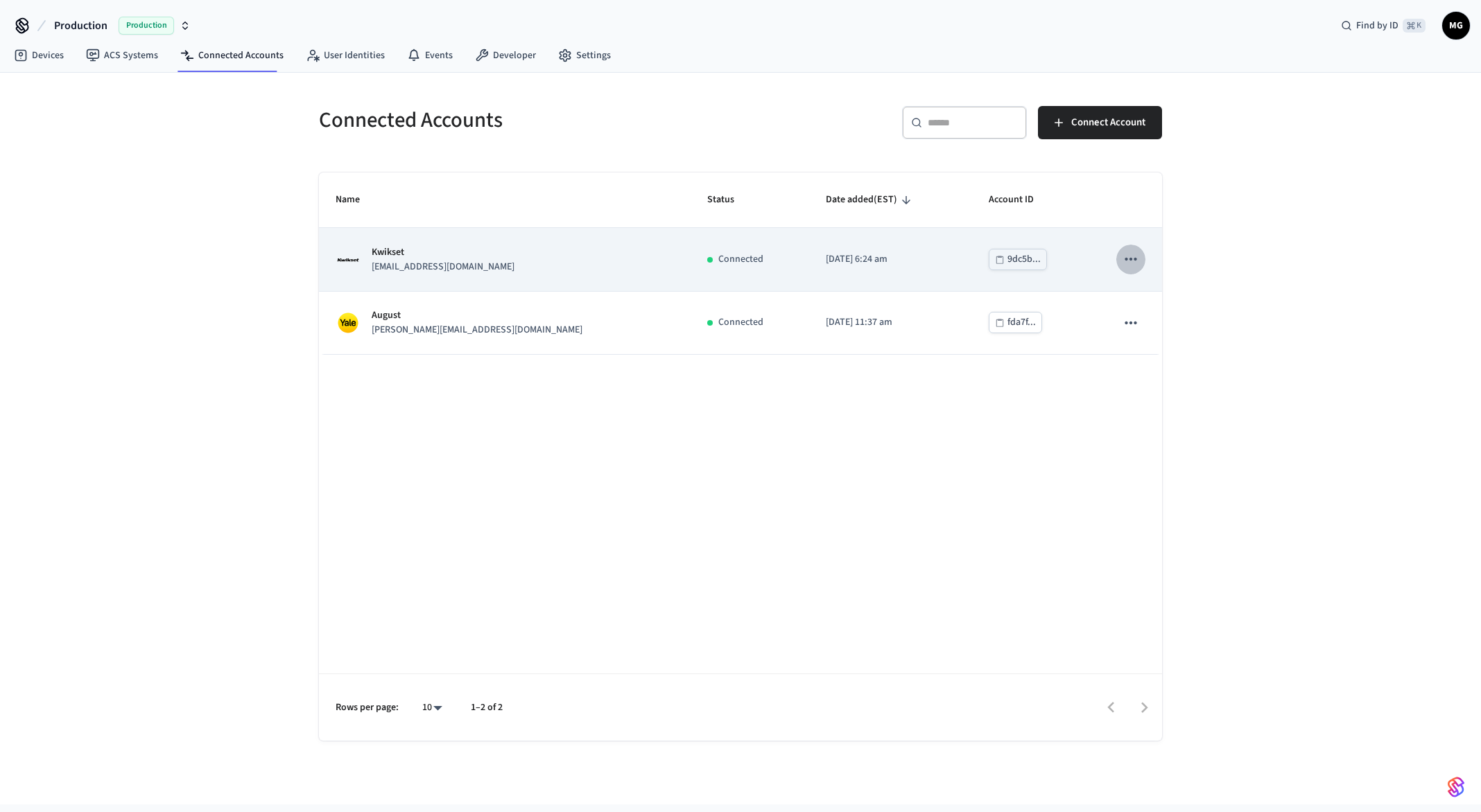
click at [1134, 259] on icon "sticky table" at bounding box center [1130, 259] width 18 height 18
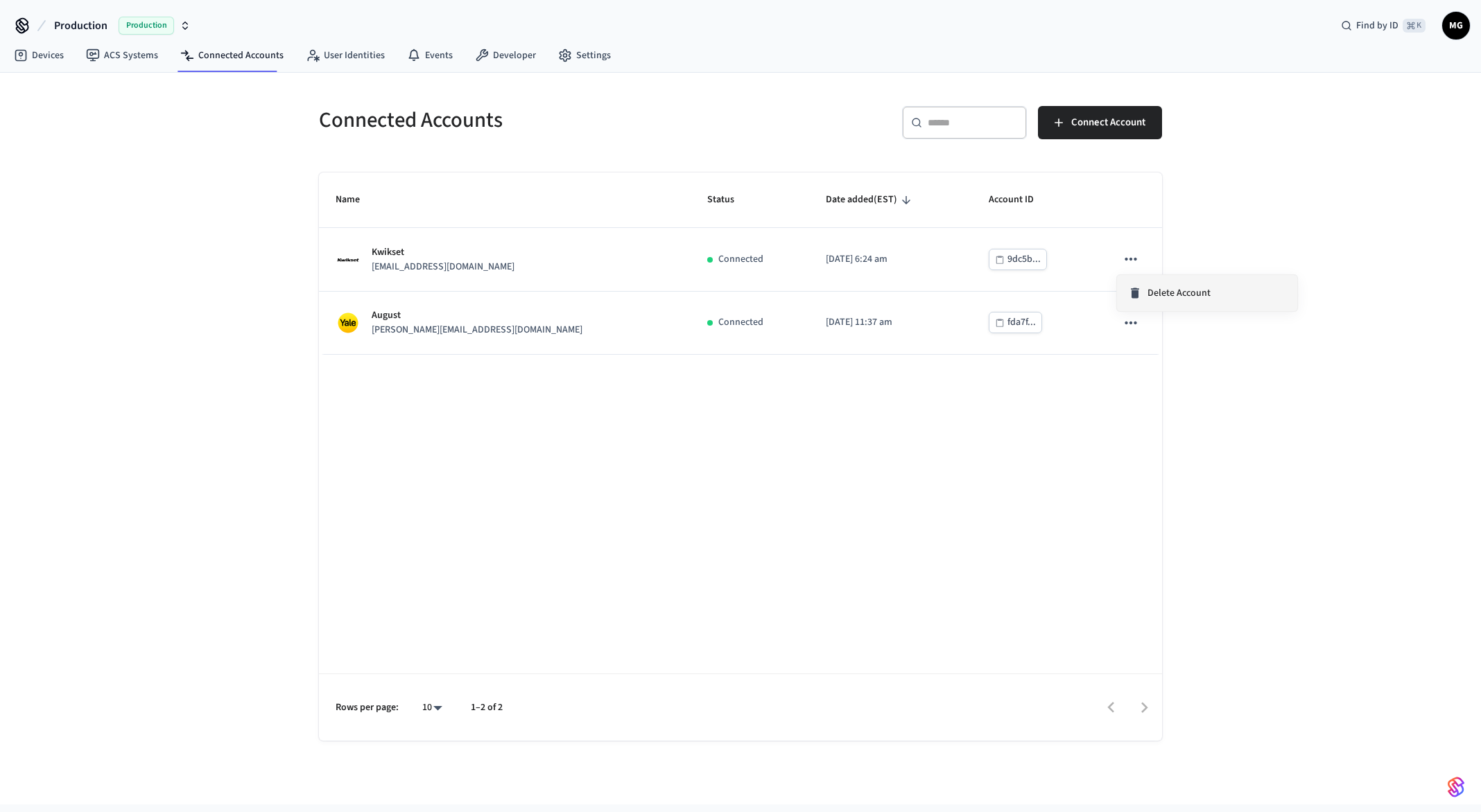
click at [1173, 292] on span "Delete Account" at bounding box center [1179, 293] width 63 height 14
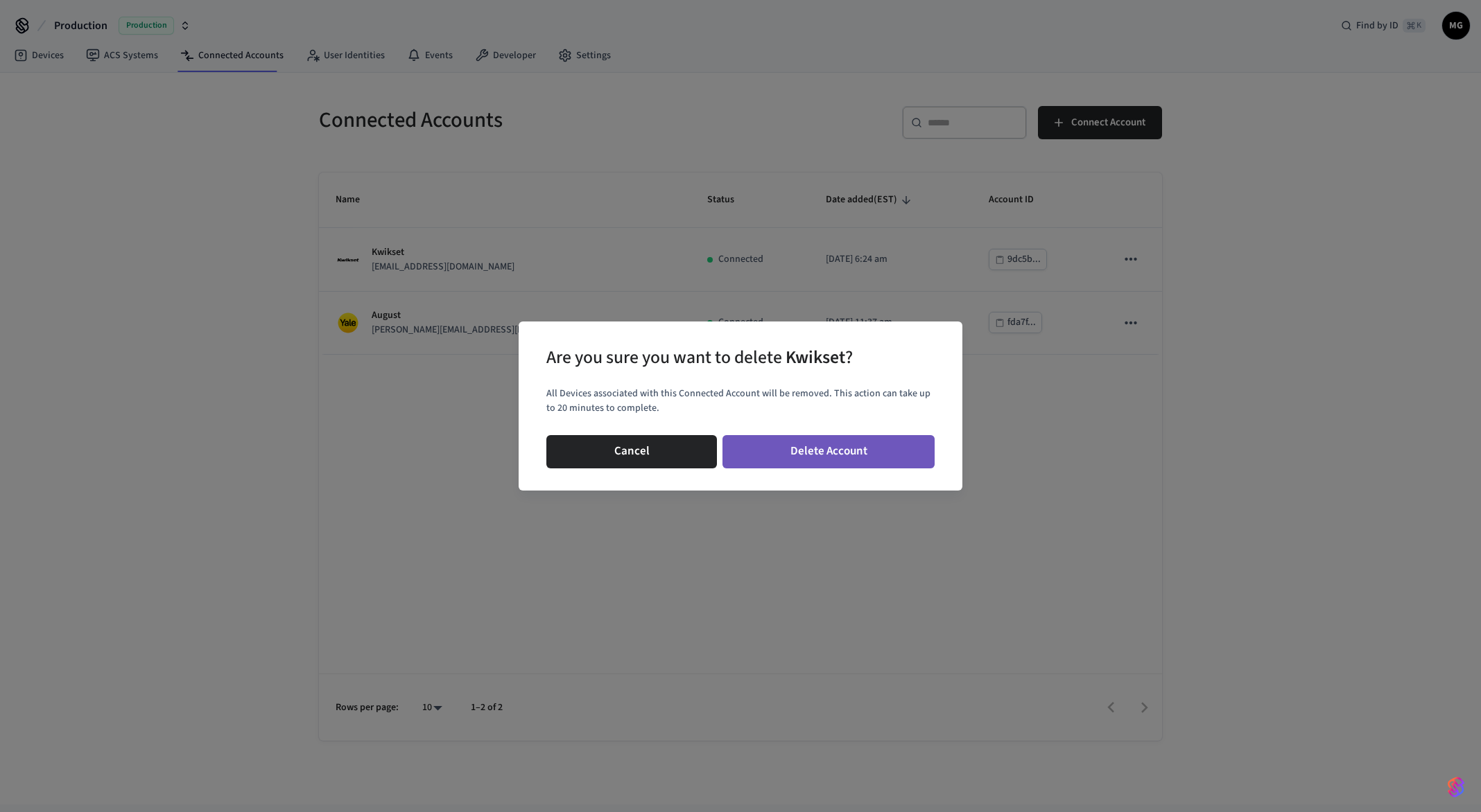
click at [880, 458] on button "Delete Account" at bounding box center [828, 451] width 212 height 33
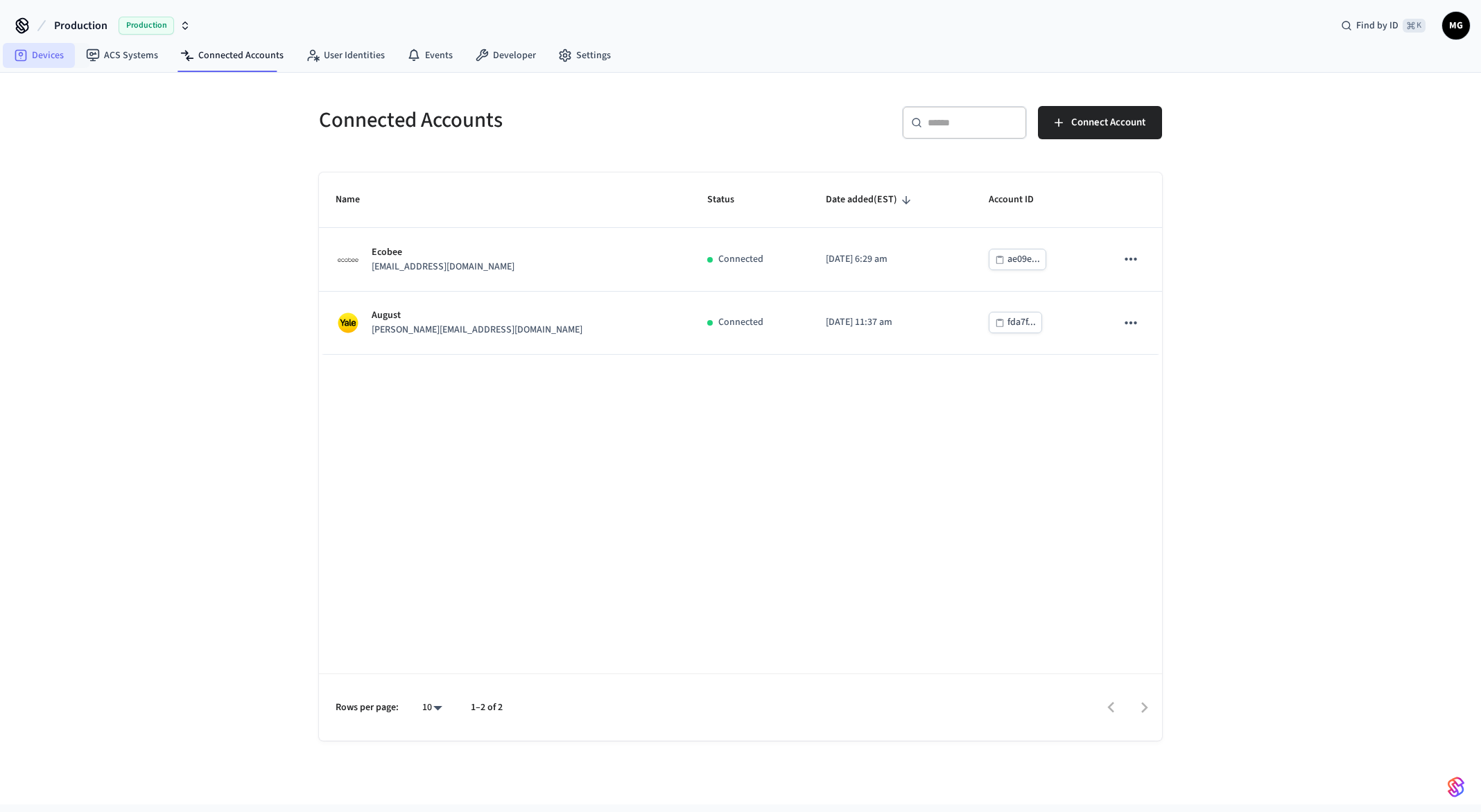
click at [50, 54] on link "Devices" at bounding box center [38, 55] width 72 height 25
